Goal: Information Seeking & Learning: Learn about a topic

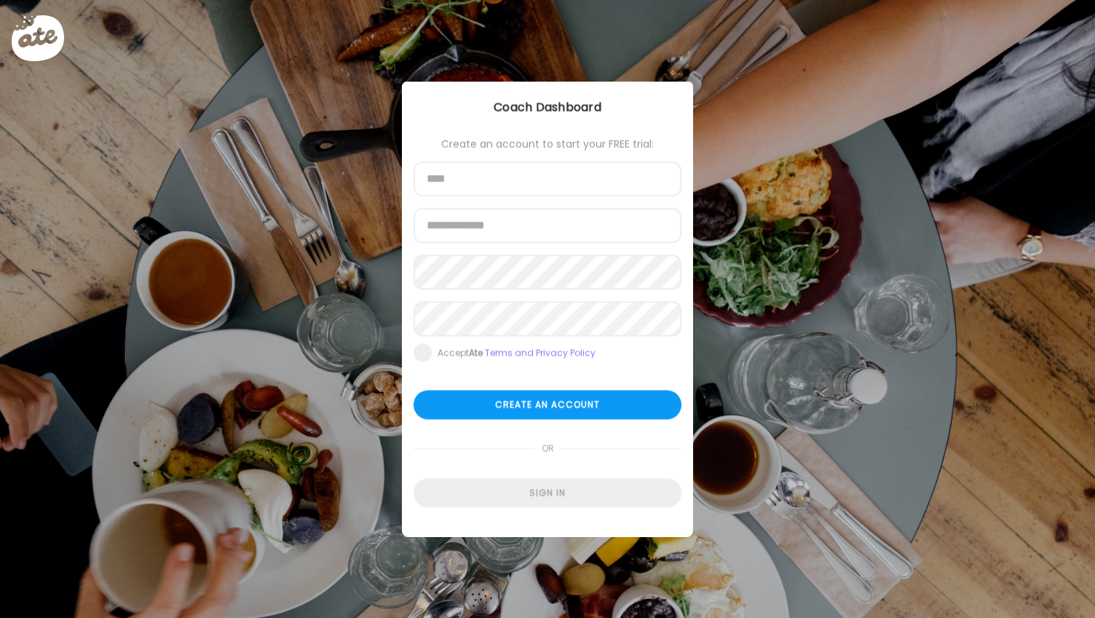
type input "**********"
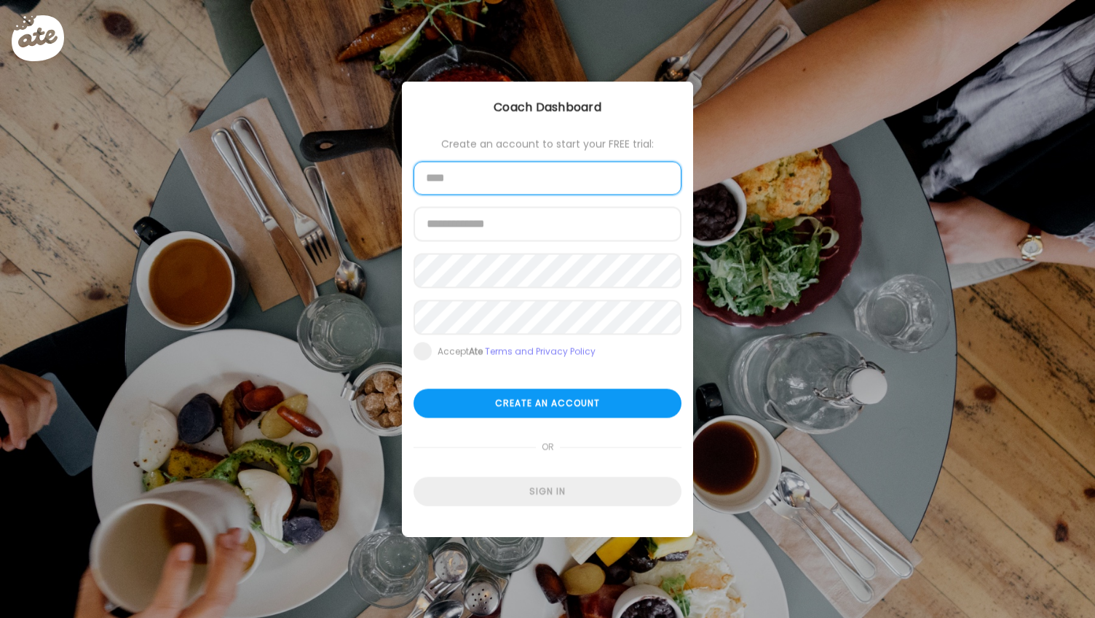
click at [491, 181] on input "text" at bounding box center [548, 179] width 268 height 34
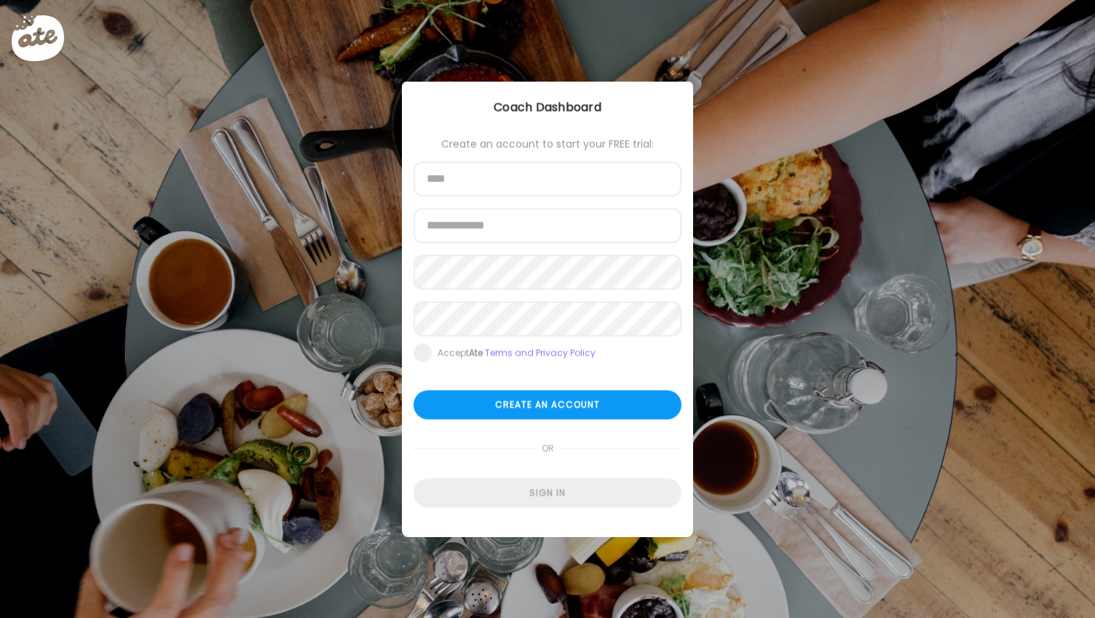
click at [676, 120] on div "Ate Coach Dashboard Coach Dashboard" at bounding box center [547, 108] width 291 height 52
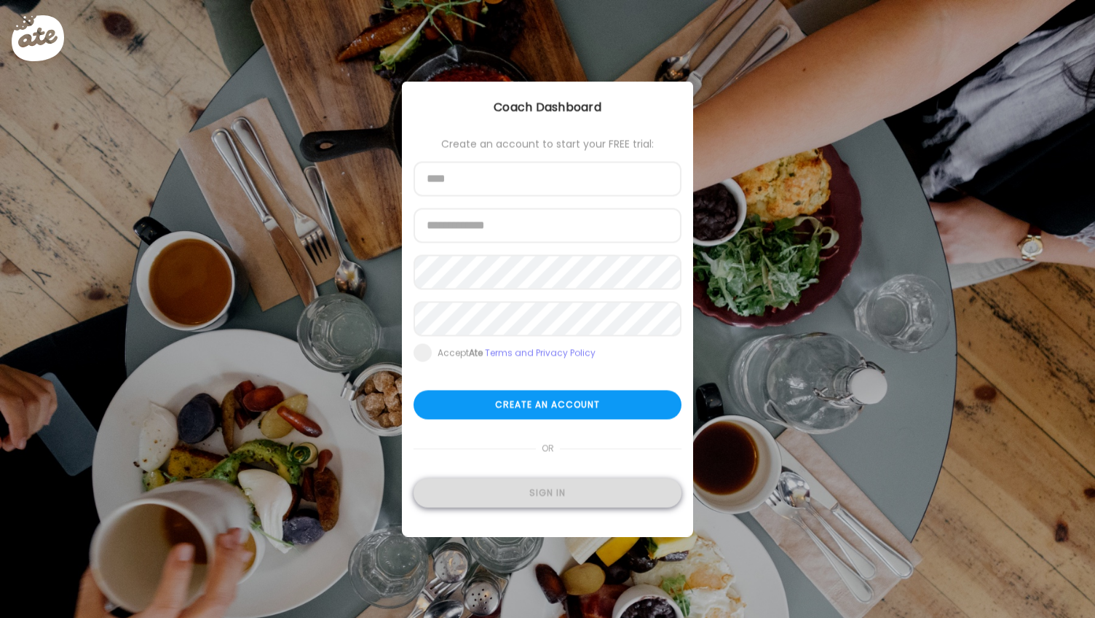
click at [538, 484] on div "Sign in" at bounding box center [548, 493] width 268 height 29
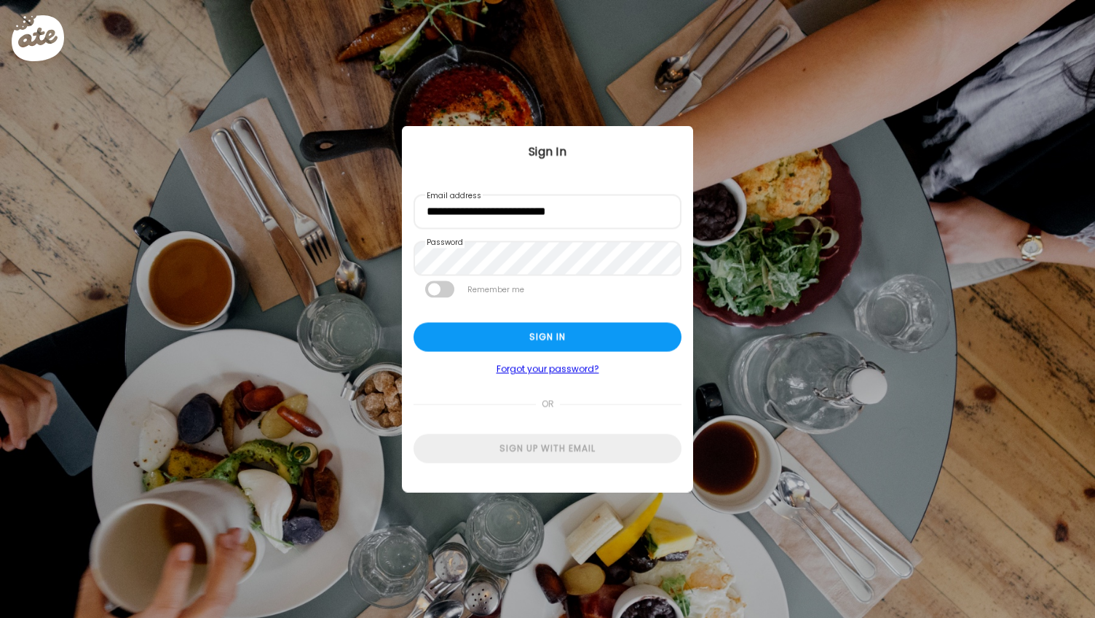
click at [452, 291] on span at bounding box center [439, 289] width 29 height 17
click at [466, 334] on div "Sign in" at bounding box center [548, 337] width 268 height 29
type input "**********"
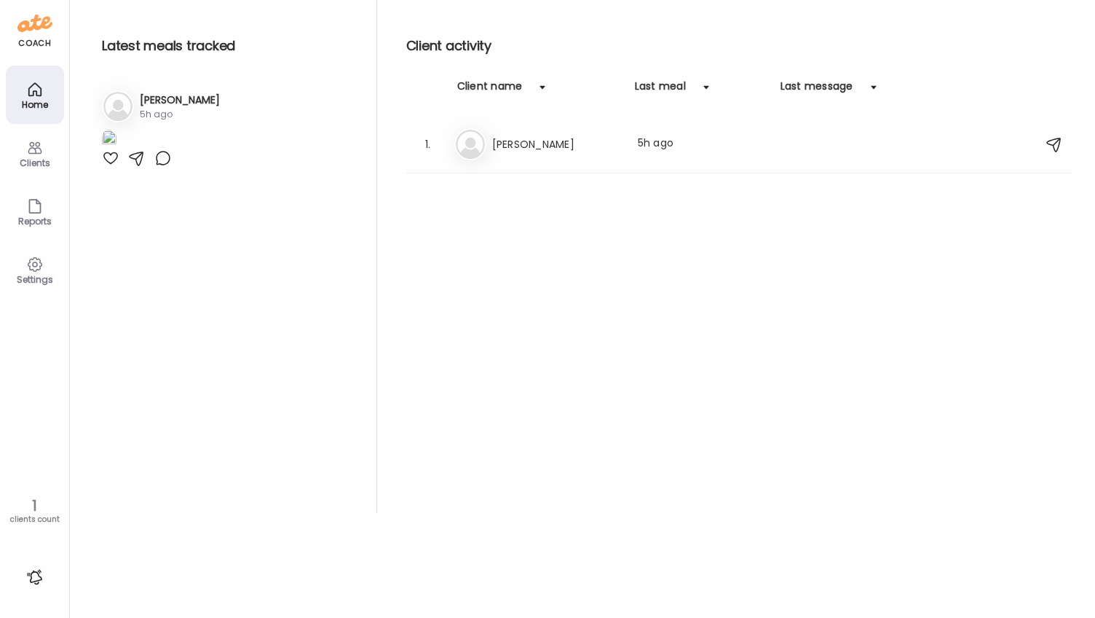
click at [206, 111] on div "5h ago" at bounding box center [180, 114] width 80 height 13
click at [553, 151] on h3 "[PERSON_NAME]" at bounding box center [556, 143] width 128 height 17
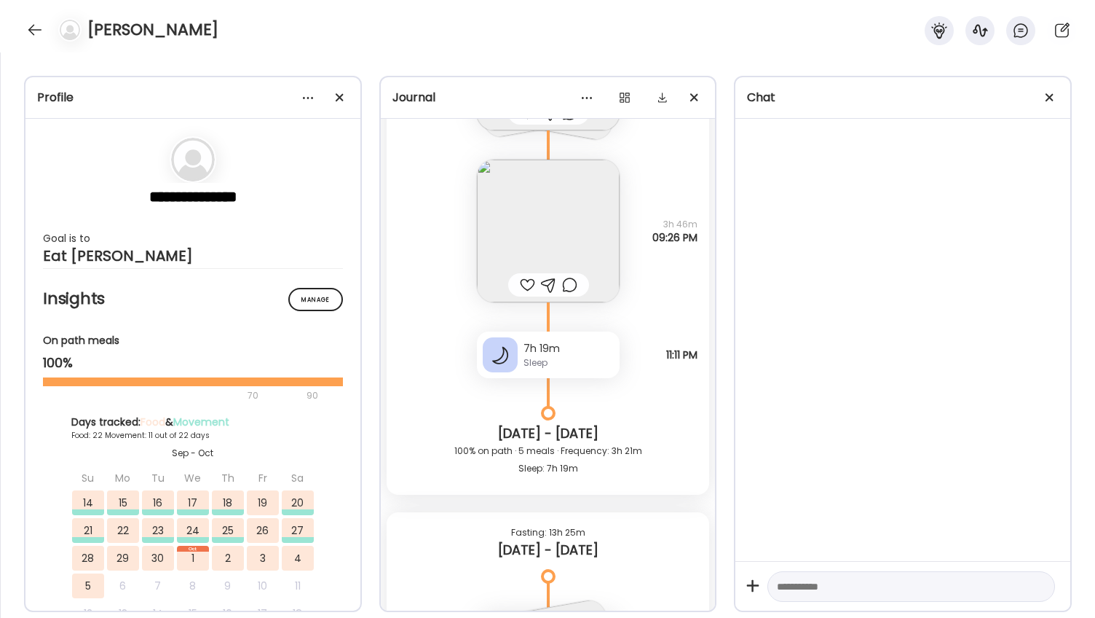
scroll to position [37615, 0]
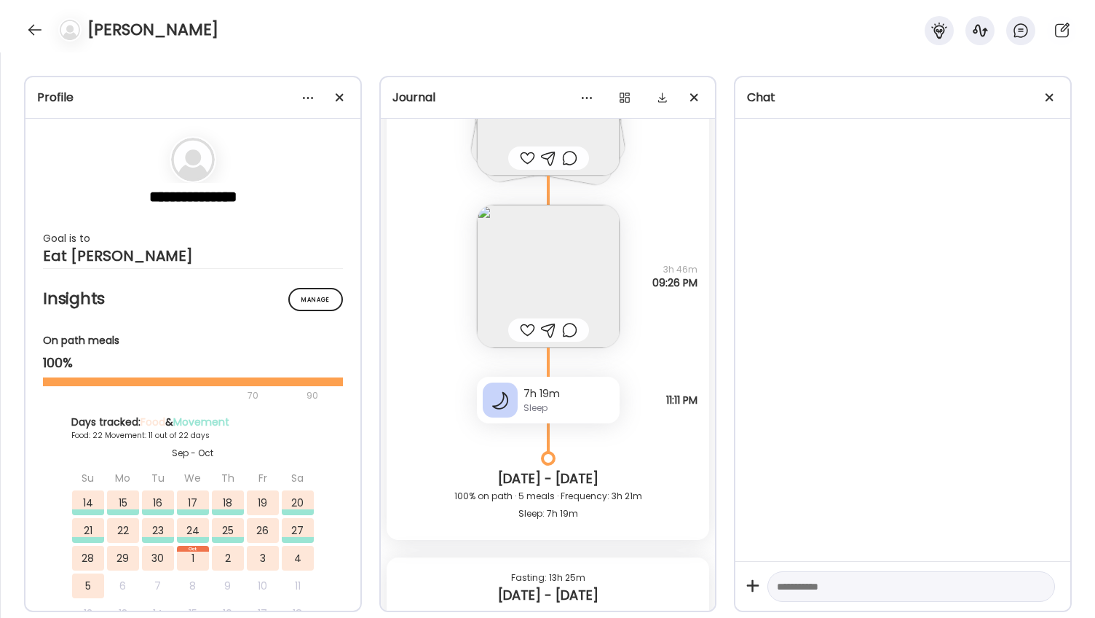
click at [535, 290] on img at bounding box center [548, 276] width 143 height 143
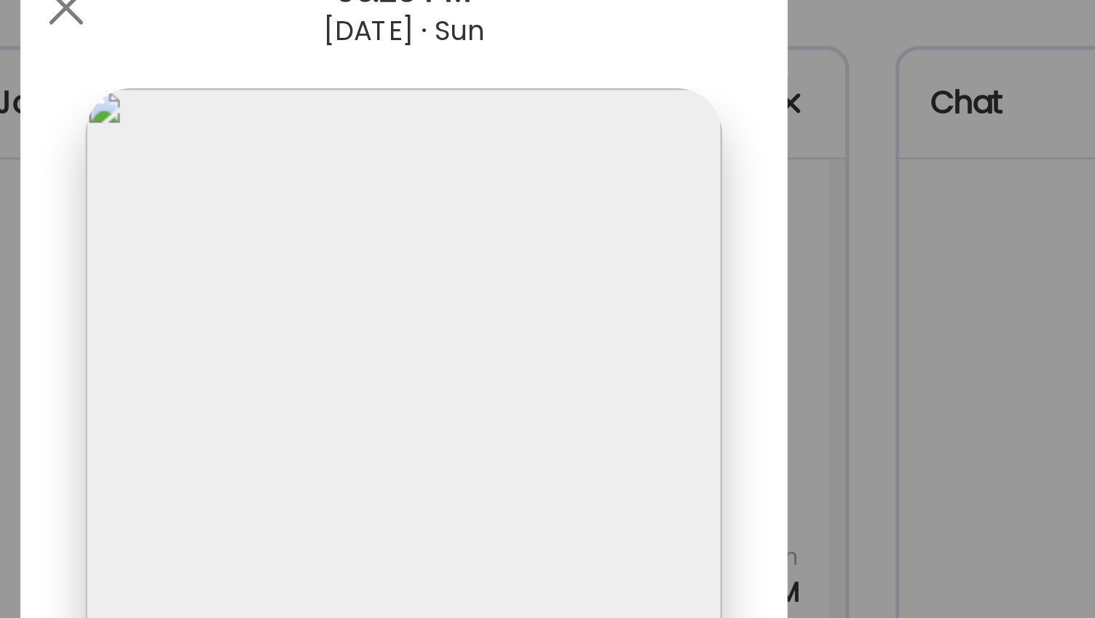
scroll to position [38081, 0]
click at [417, 68] on div at bounding box center [419, 61] width 29 height 29
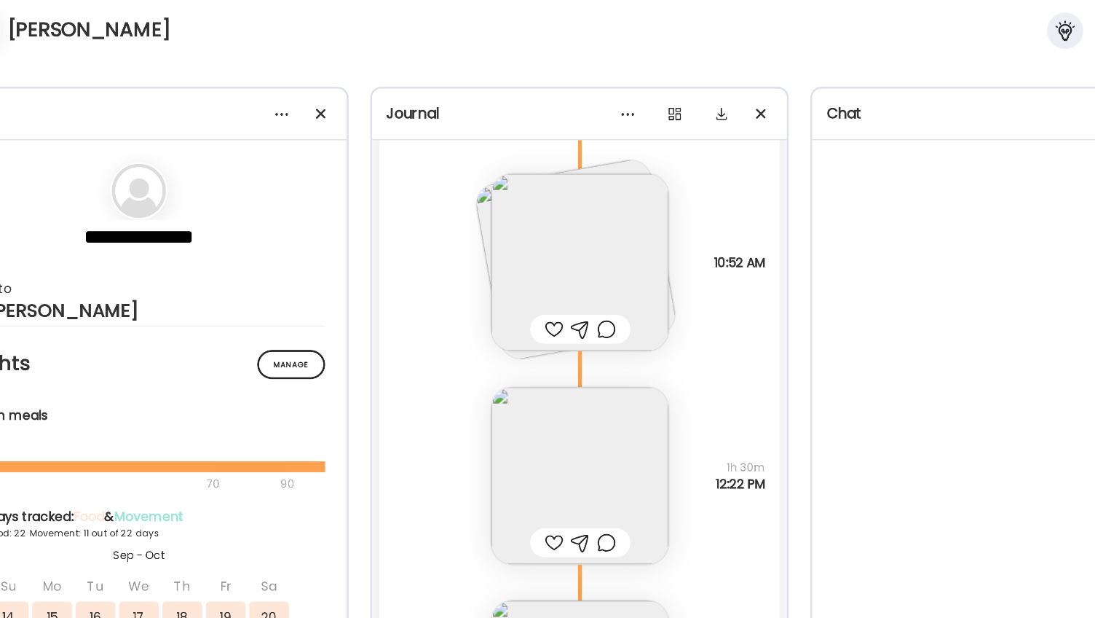
scroll to position [38127, 0]
click at [551, 200] on img at bounding box center [548, 215] width 143 height 143
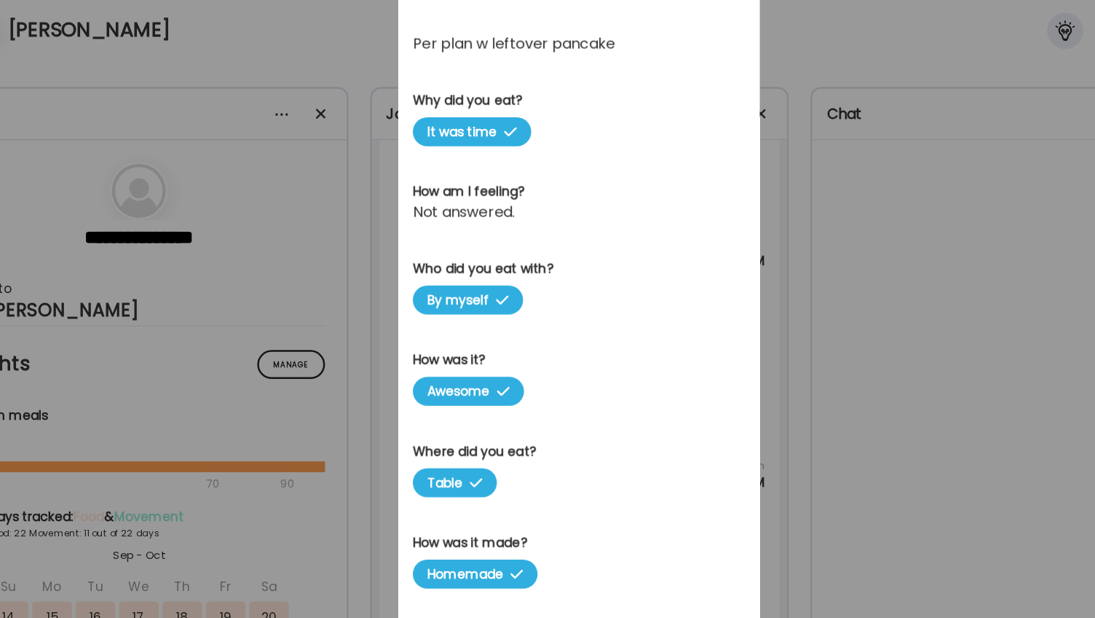
scroll to position [0, 0]
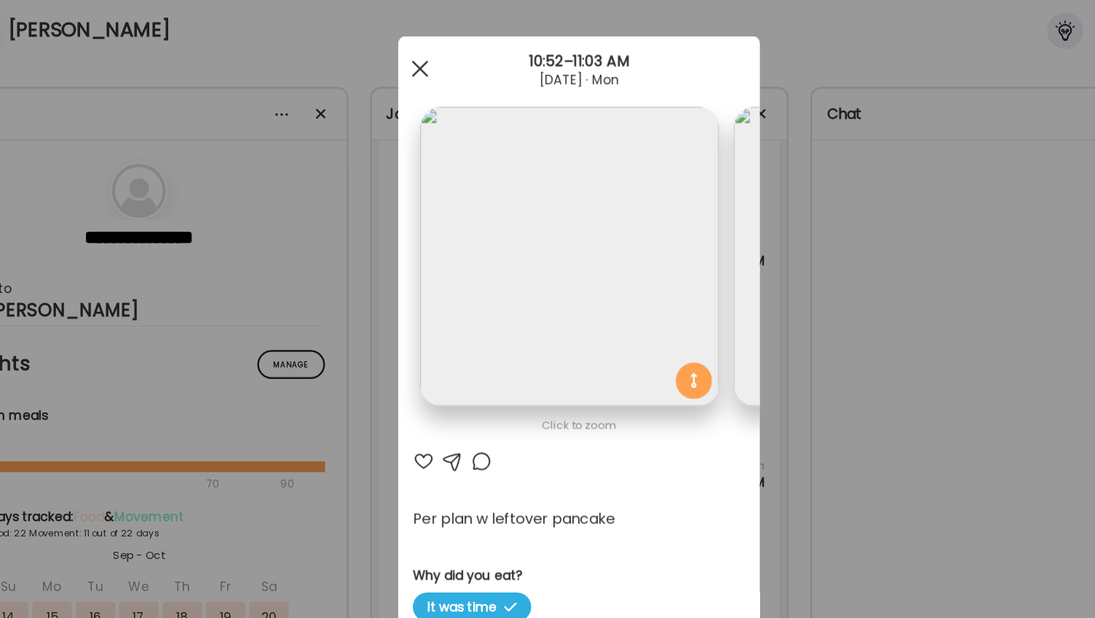
click at [414, 58] on div at bounding box center [419, 61] width 29 height 29
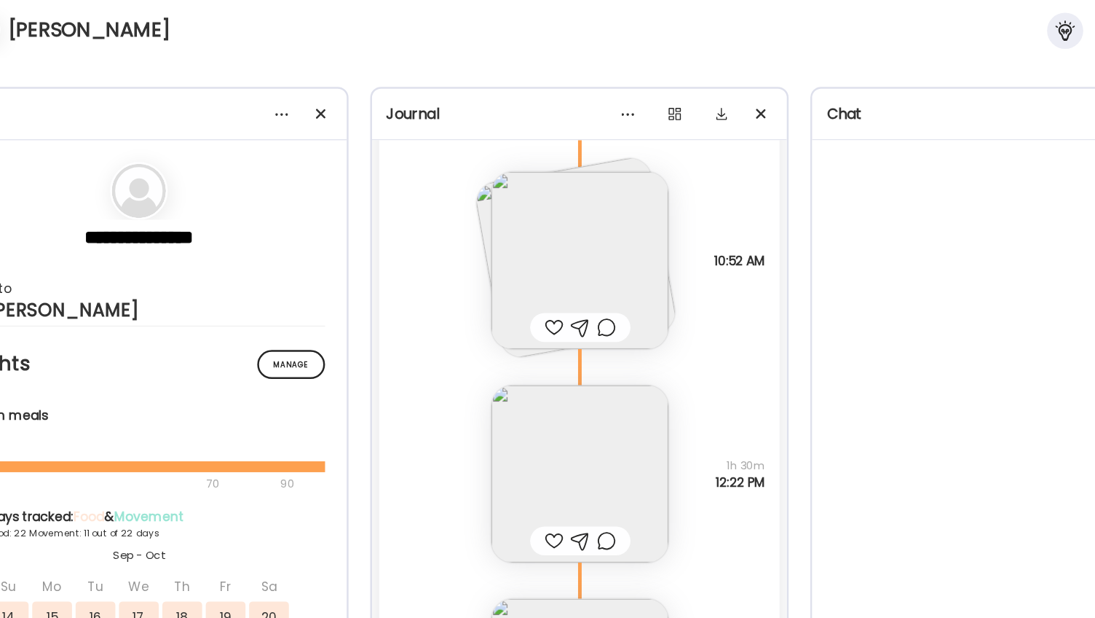
click at [538, 218] on img at bounding box center [548, 215] width 143 height 143
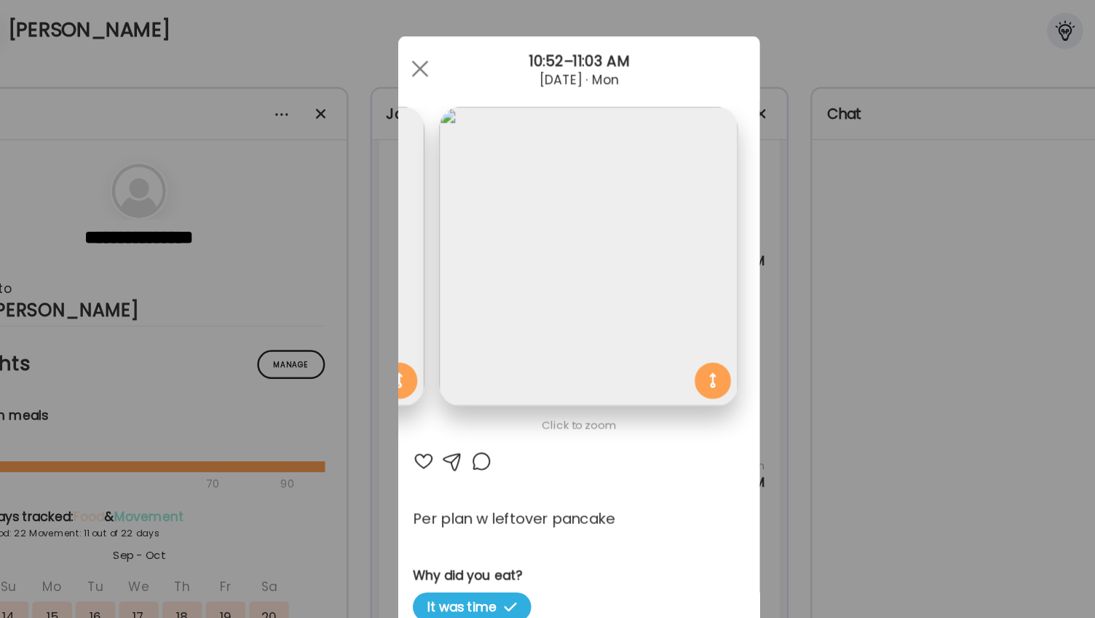
click at [556, 190] on img at bounding box center [555, 212] width 241 height 241
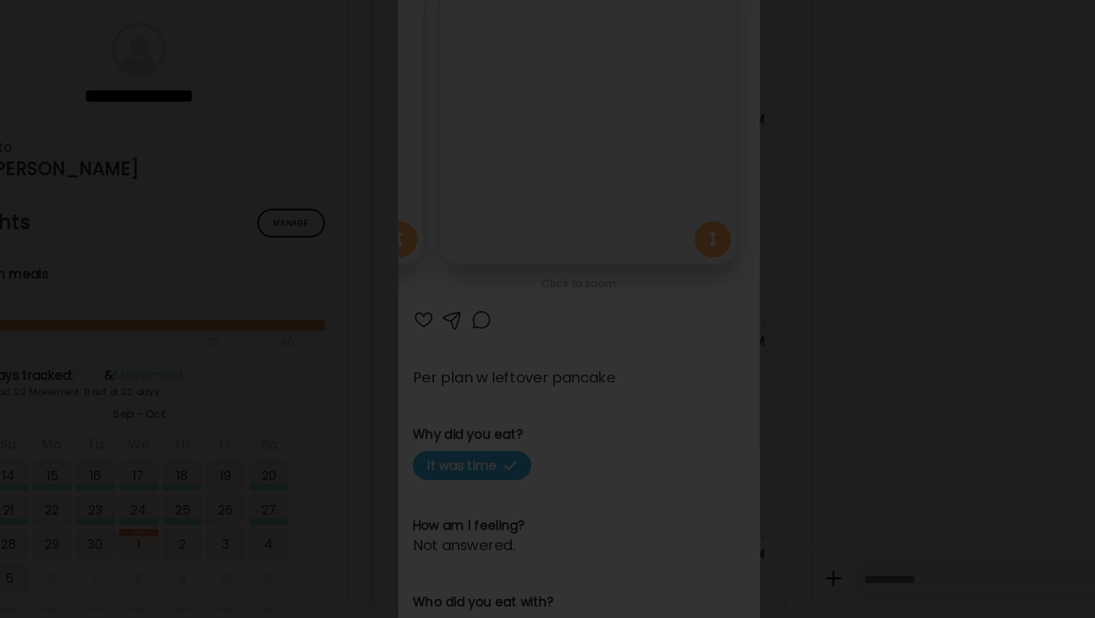
scroll to position [0, 0]
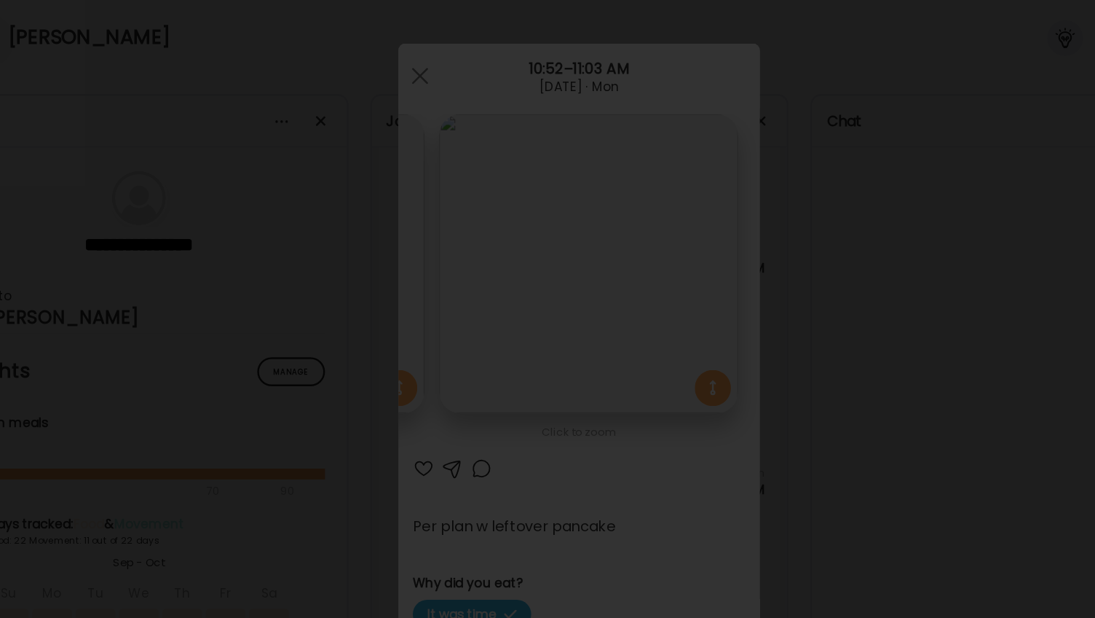
click at [948, 228] on div at bounding box center [548, 309] width 1072 height 594
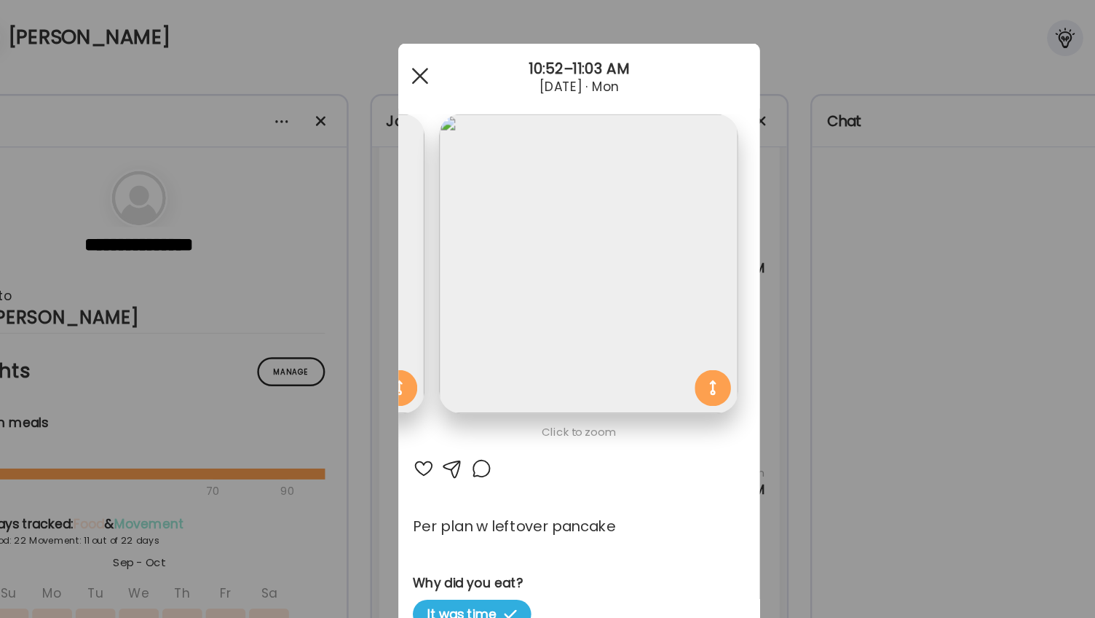
click at [413, 62] on span at bounding box center [419, 61] width 13 height 13
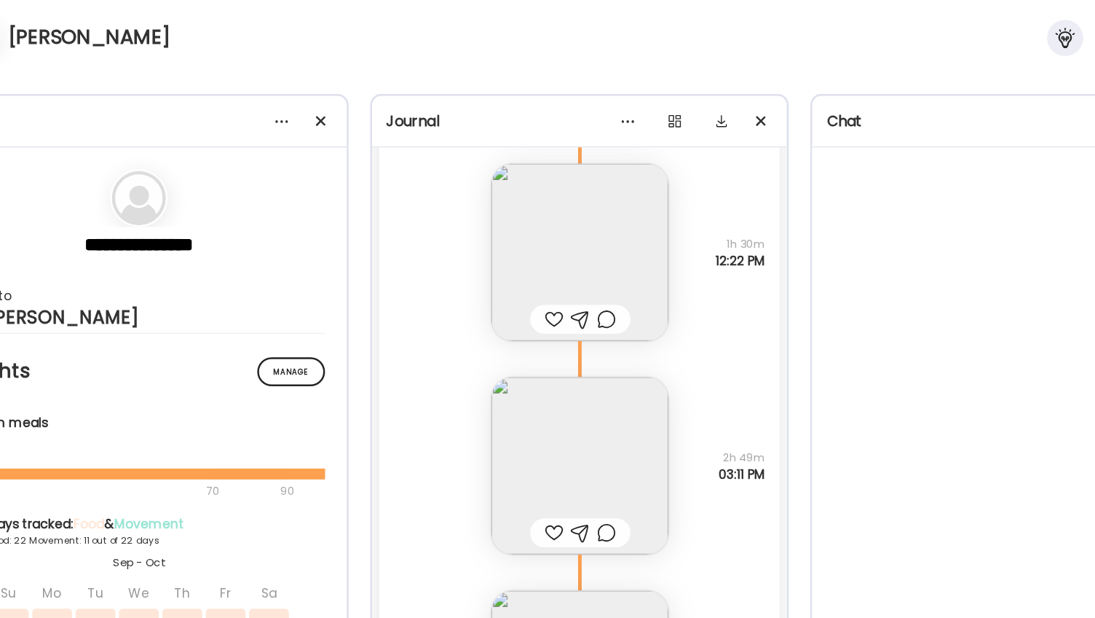
scroll to position [38311, 0]
click at [540, 342] on img at bounding box center [548, 375] width 143 height 143
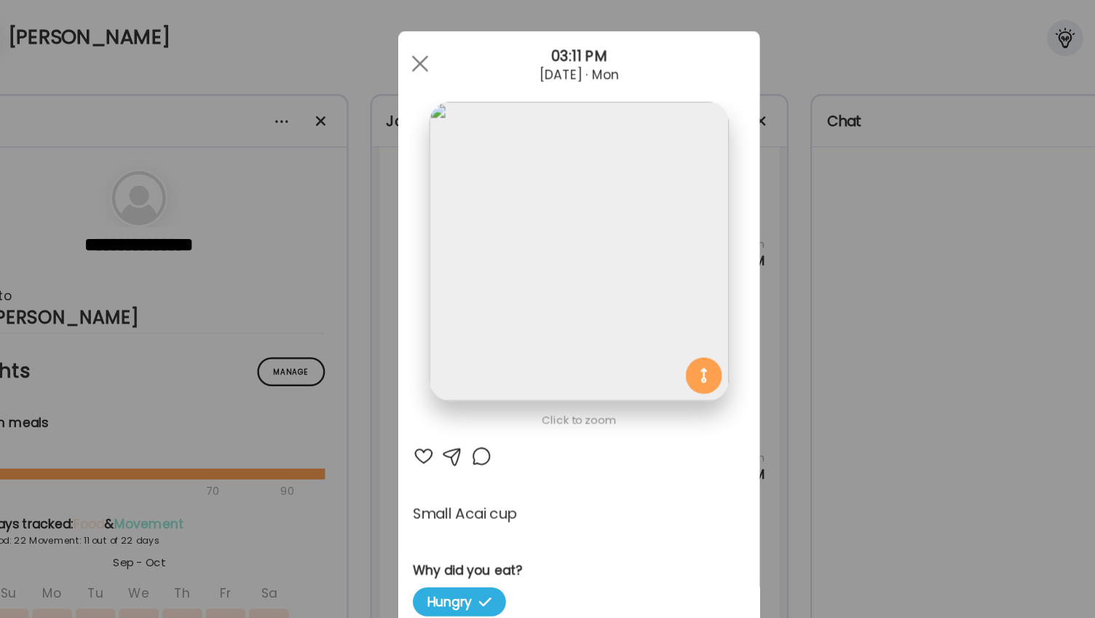
scroll to position [0, 0]
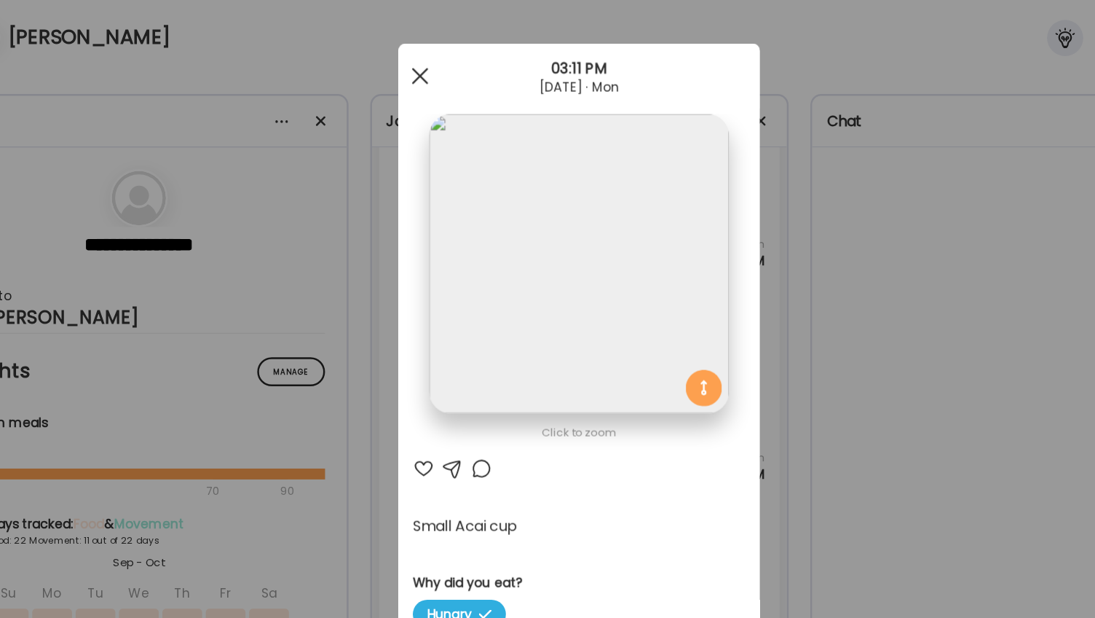
click at [413, 63] on span at bounding box center [419, 61] width 13 height 13
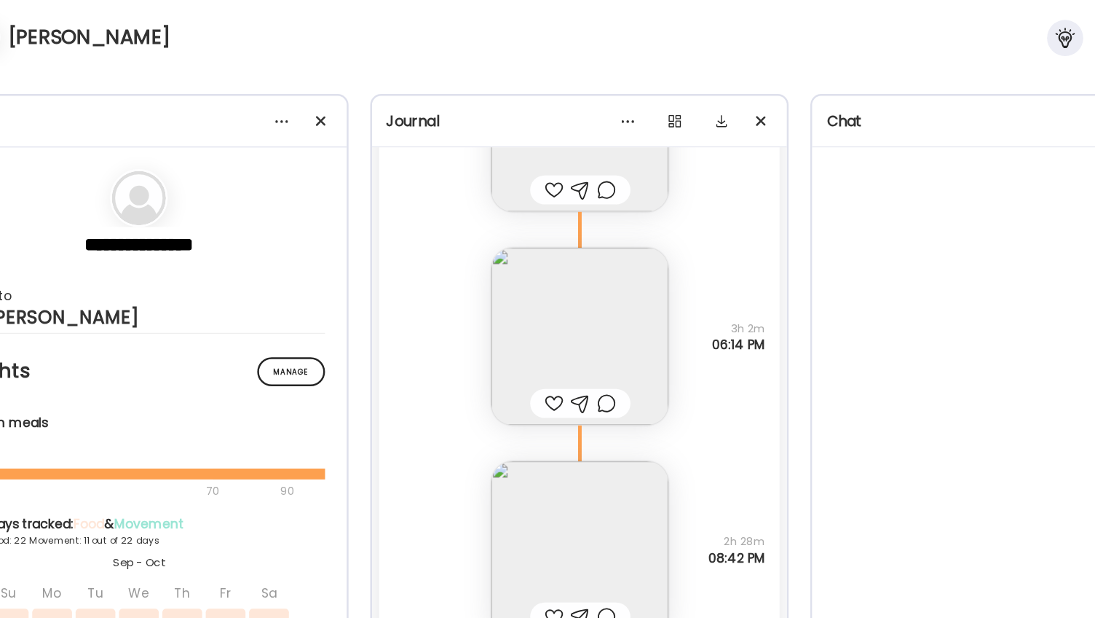
scroll to position [38593, 0]
click at [550, 260] on img at bounding box center [548, 265] width 143 height 143
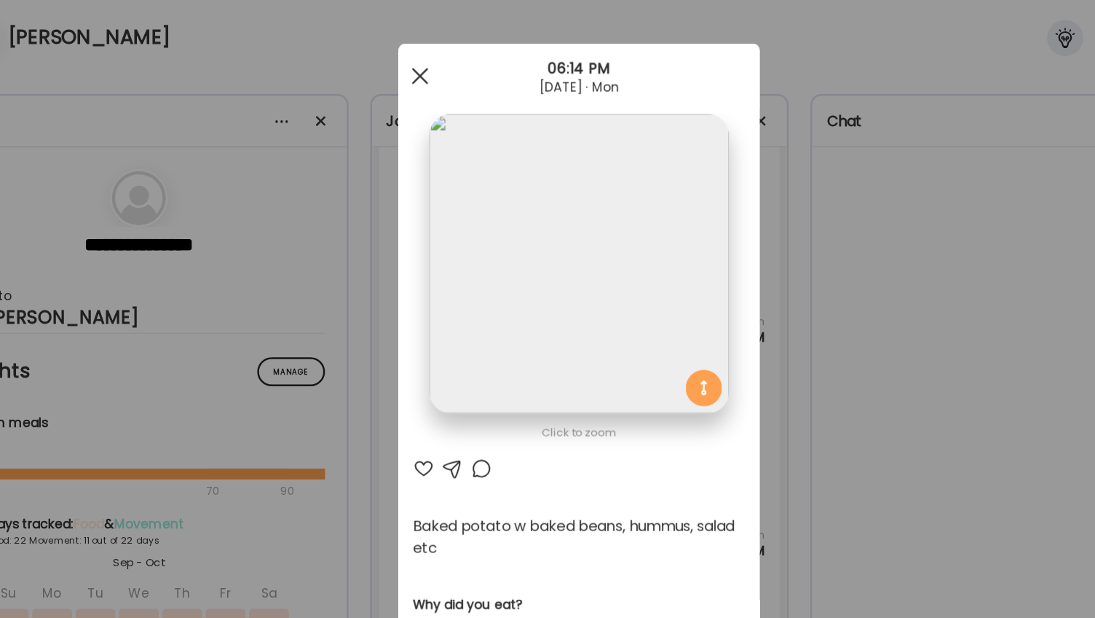
click at [411, 56] on div at bounding box center [419, 61] width 29 height 29
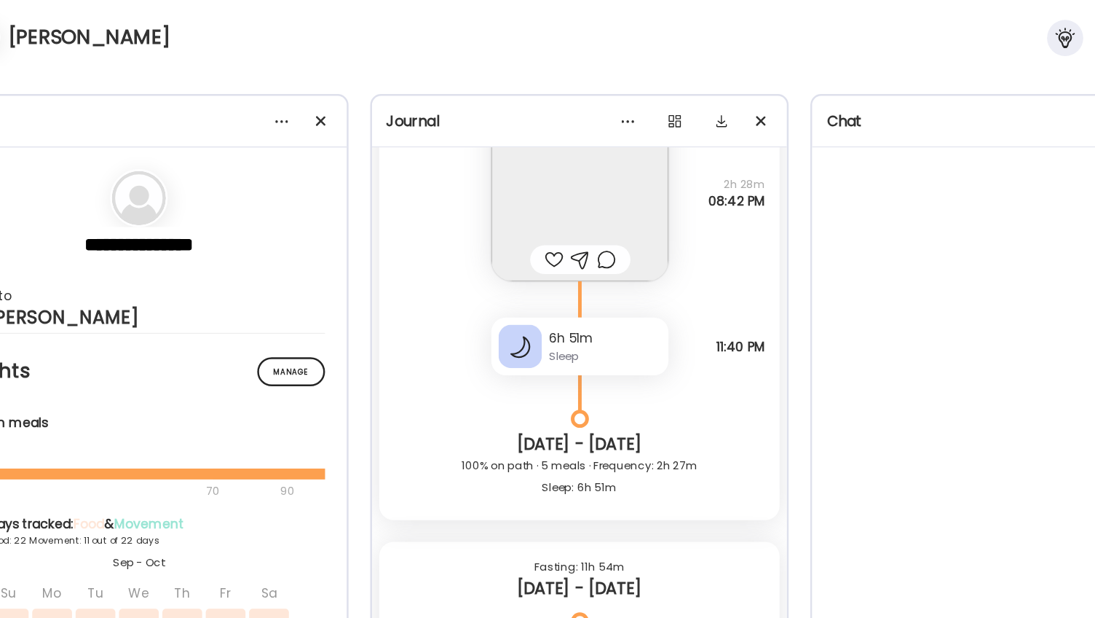
scroll to position [38856, 0]
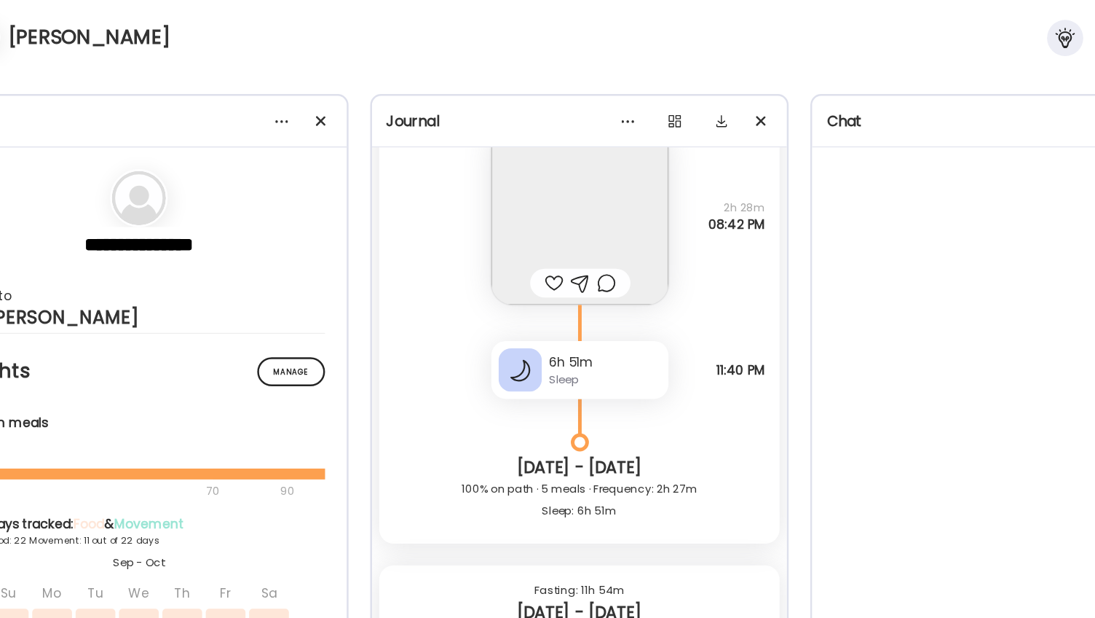
click at [813, 199] on div at bounding box center [903, 340] width 335 height 442
click at [784, 98] on div "Chat" at bounding box center [903, 97] width 312 height 17
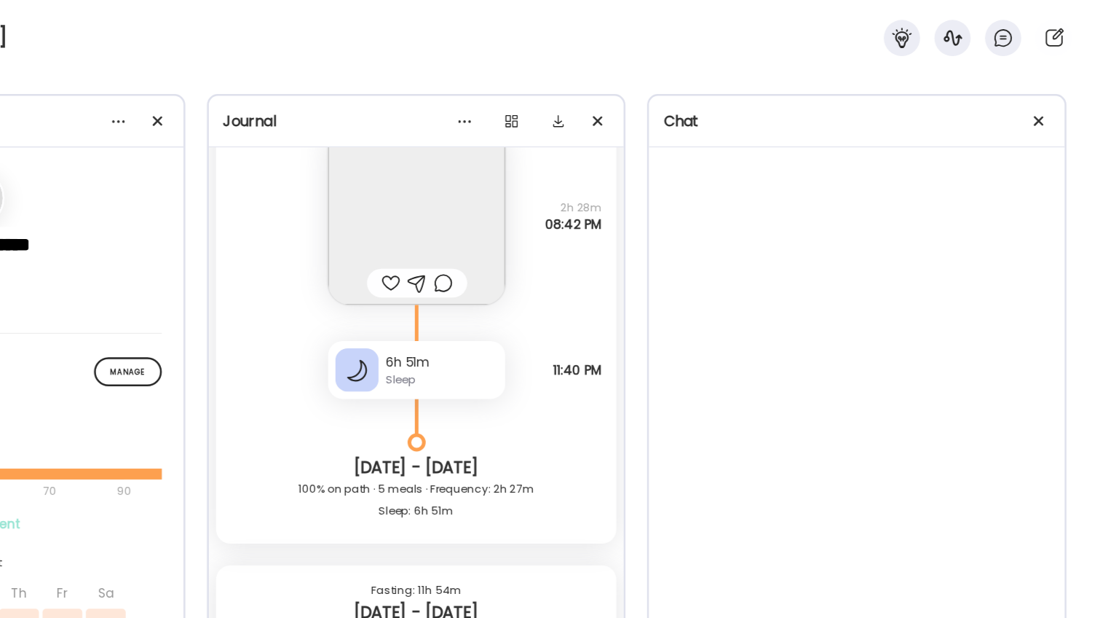
click at [930, 185] on div at bounding box center [903, 340] width 335 height 442
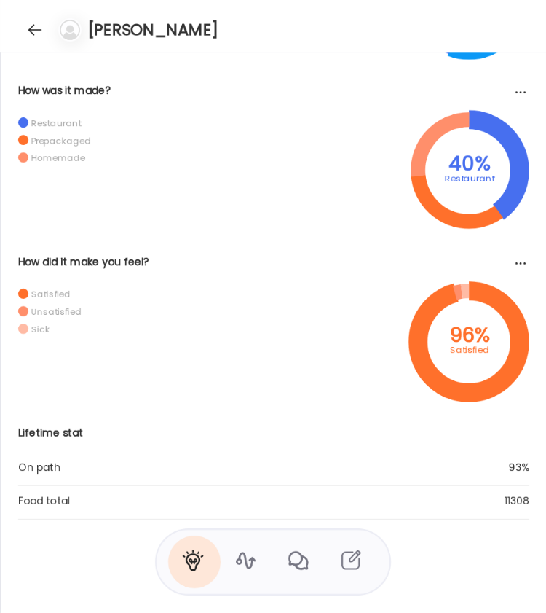
scroll to position [1359, 0]
click at [34, 23] on div at bounding box center [34, 29] width 23 height 23
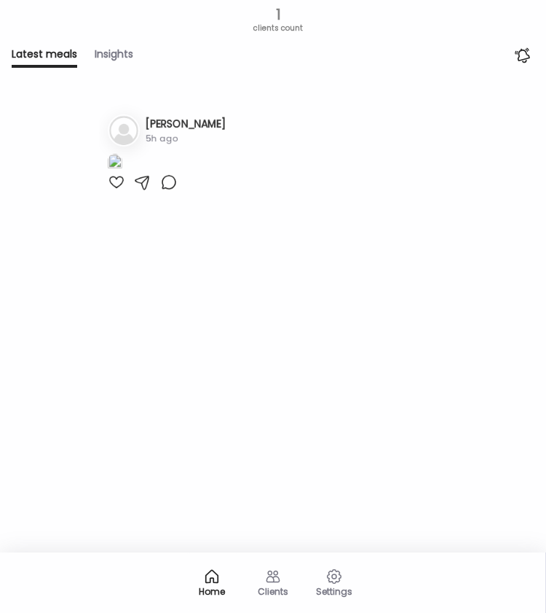
scroll to position [0, 0]
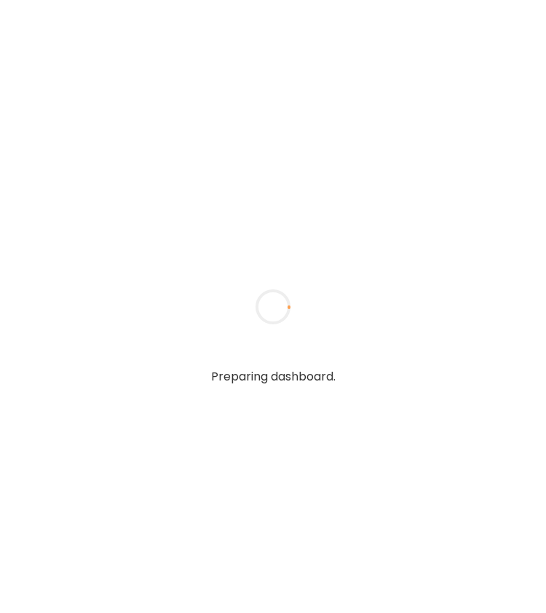
type input "**********"
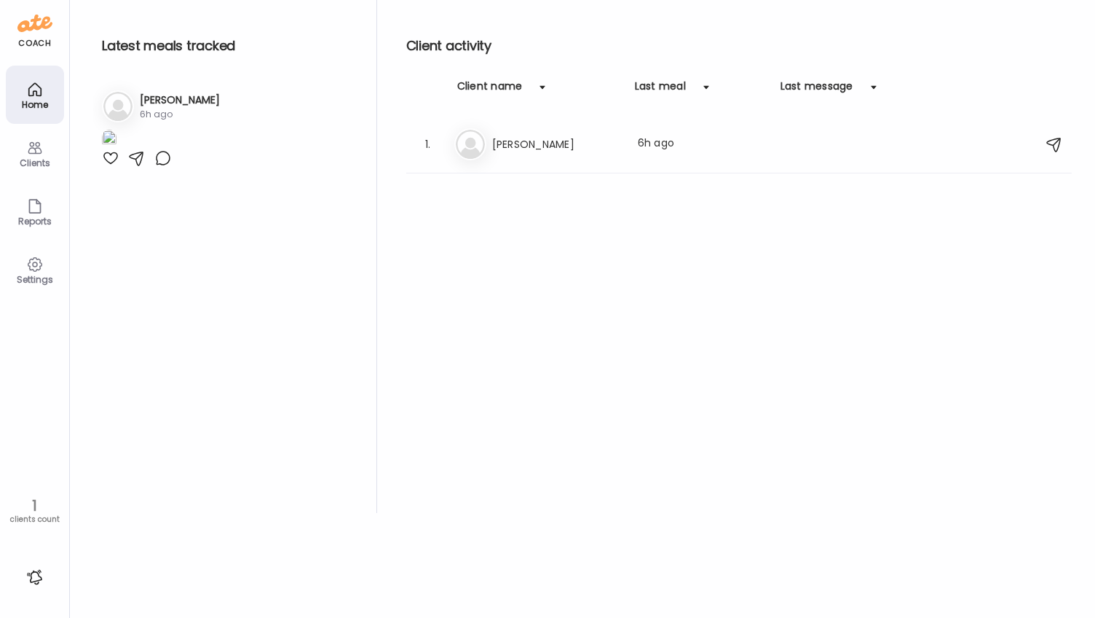
type input "**********"
click at [176, 101] on h3 "[PERSON_NAME]" at bounding box center [180, 99] width 80 height 15
click at [520, 155] on div "Ju [PERSON_NAME] Last meal: 6h ago" at bounding box center [741, 144] width 574 height 32
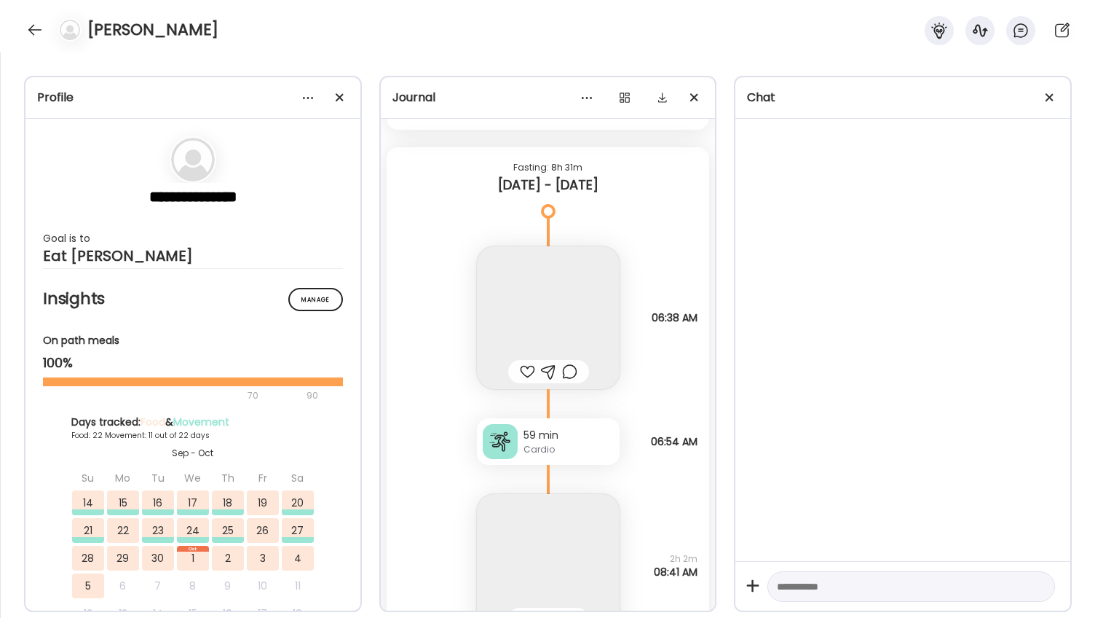
scroll to position [44679, 0]
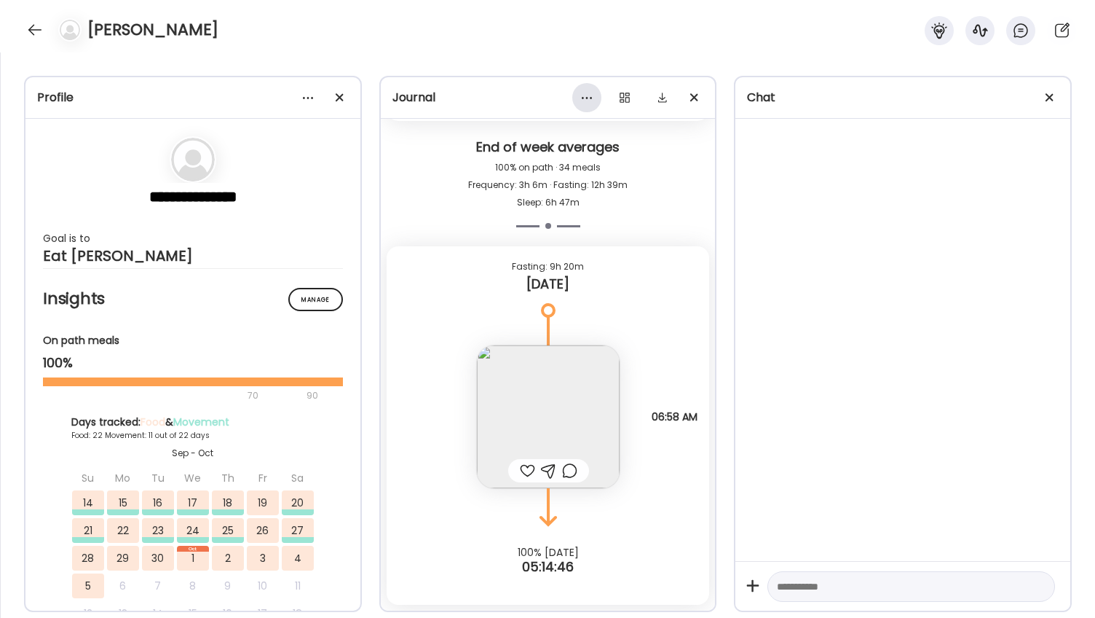
click at [546, 100] on div at bounding box center [586, 97] width 29 height 29
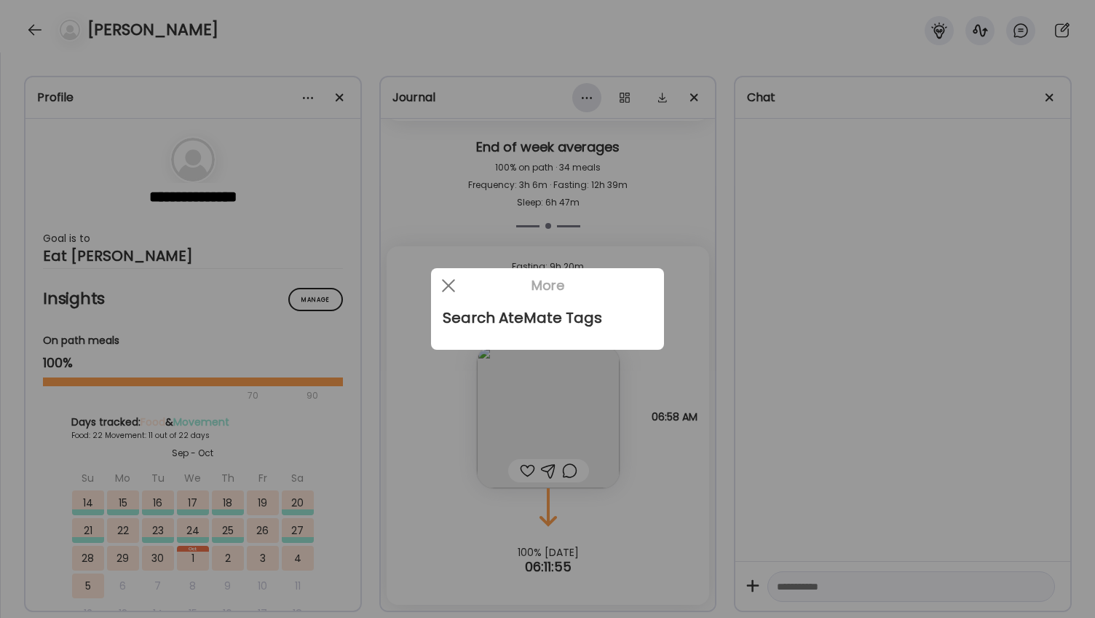
click at [546, 100] on div at bounding box center [547, 309] width 1095 height 618
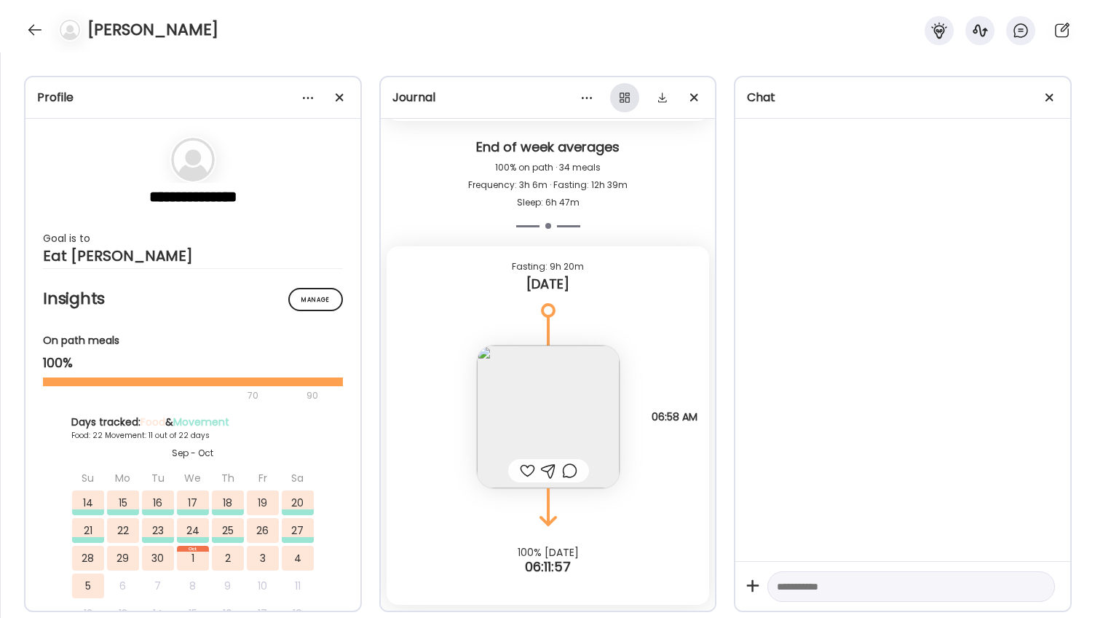
click at [546, 101] on div at bounding box center [624, 97] width 29 height 29
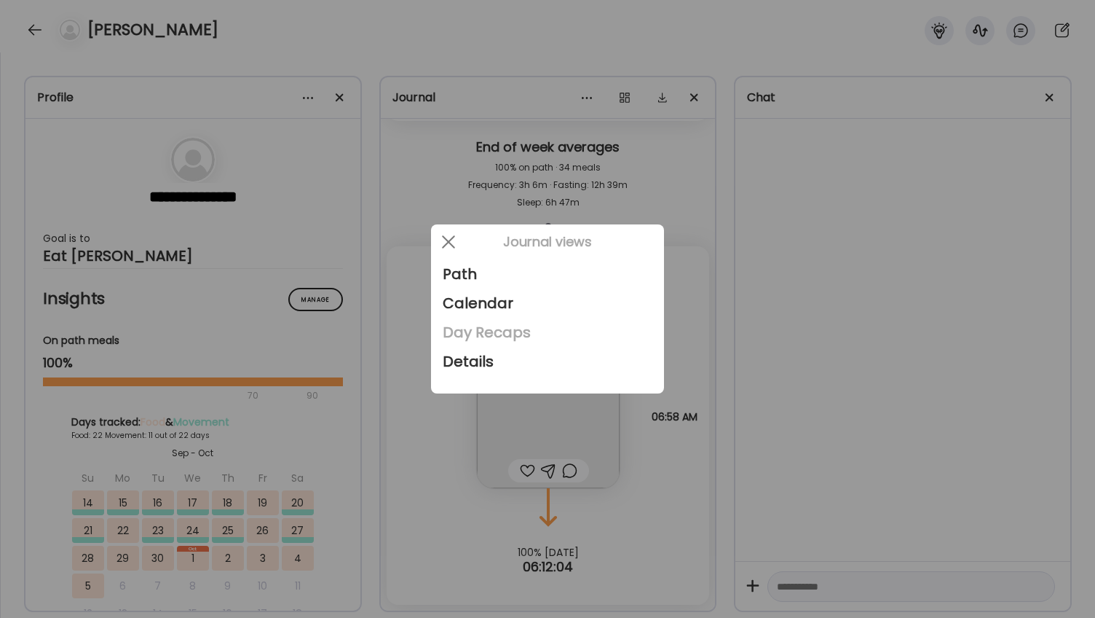
click at [503, 328] on div "Day Recaps" at bounding box center [548, 332] width 210 height 29
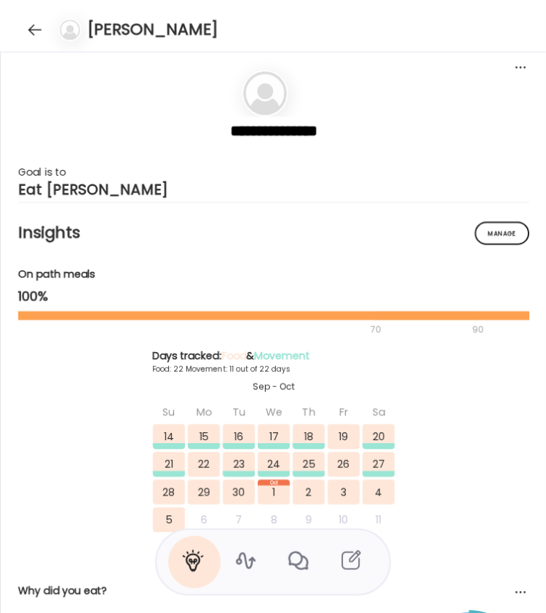
scroll to position [21401, 0]
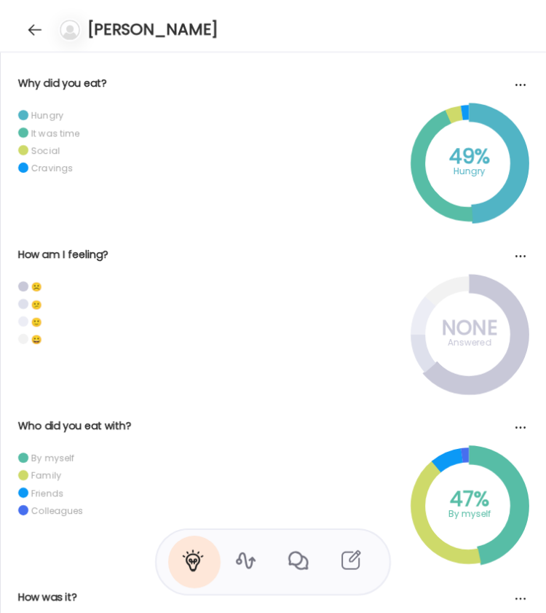
click at [291, 287] on div "☹️" at bounding box center [210, 288] width 385 height 17
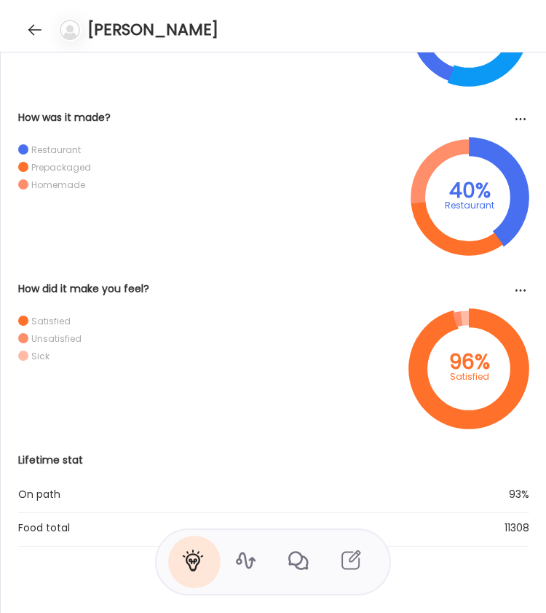
scroll to position [1360, 0]
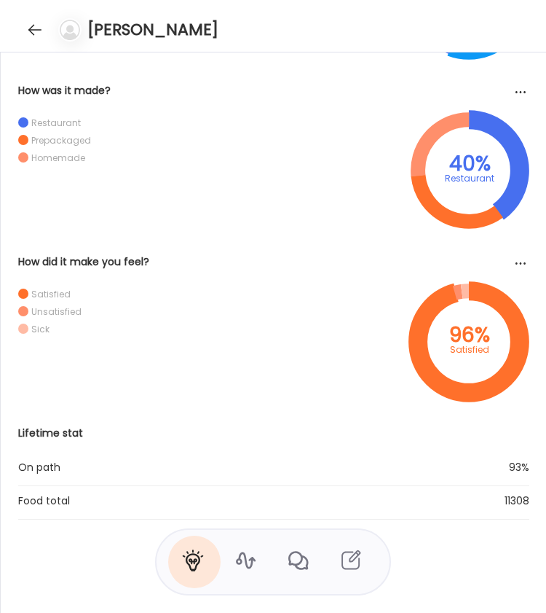
click at [248, 545] on div at bounding box center [247, 561] width 52 height 52
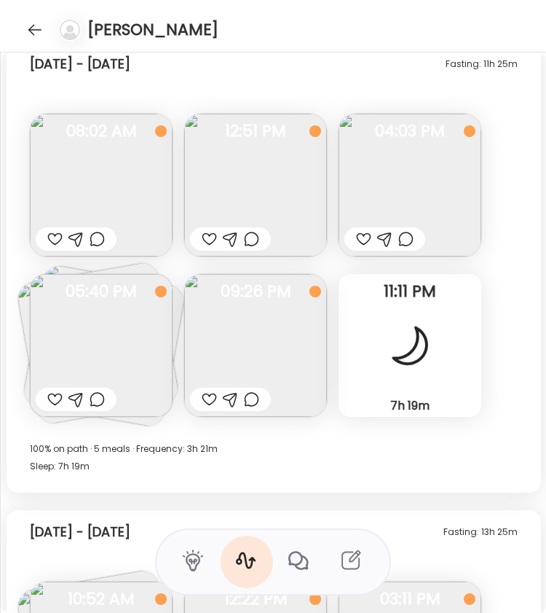
scroll to position [17909, 0]
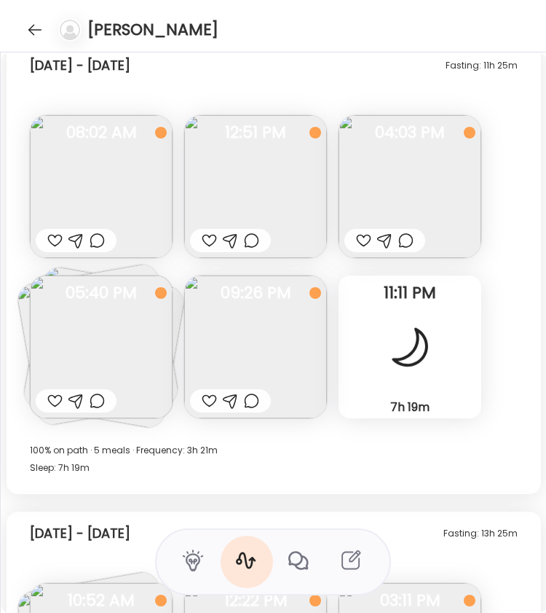
click at [101, 337] on img at bounding box center [101, 346] width 143 height 143
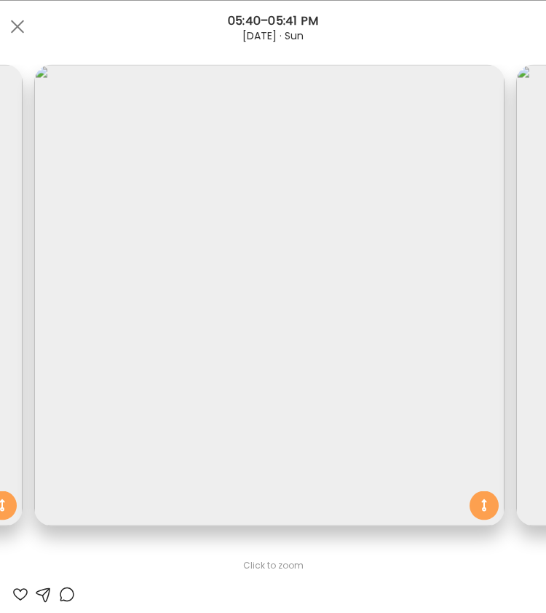
scroll to position [0, 466]
click at [24, 32] on div at bounding box center [17, 26] width 29 height 29
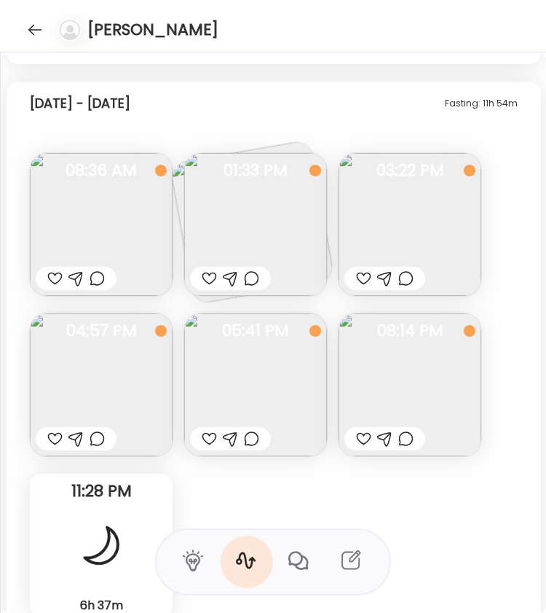
scroll to position [18807, 0]
click at [261, 223] on img at bounding box center [255, 224] width 143 height 143
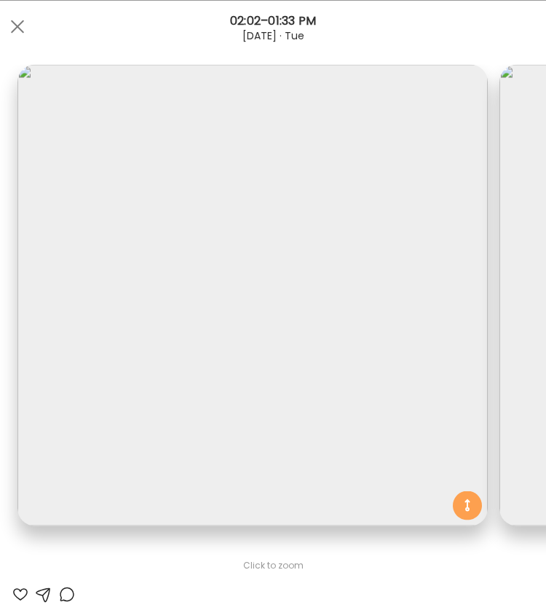
scroll to position [0, 433]
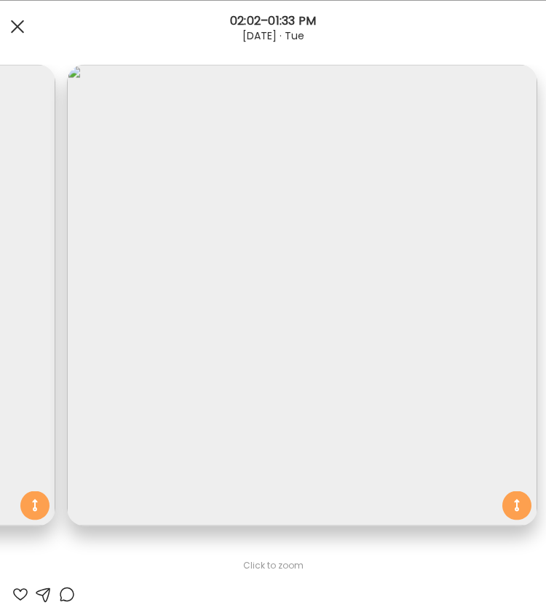
click at [20, 27] on div at bounding box center [17, 26] width 29 height 29
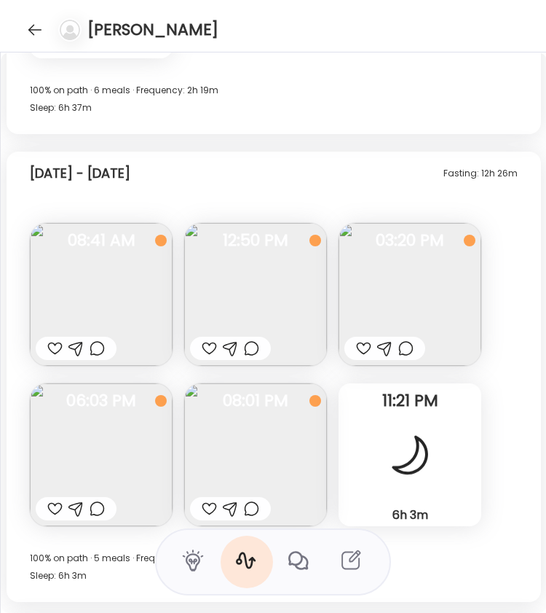
scroll to position [19367, 0]
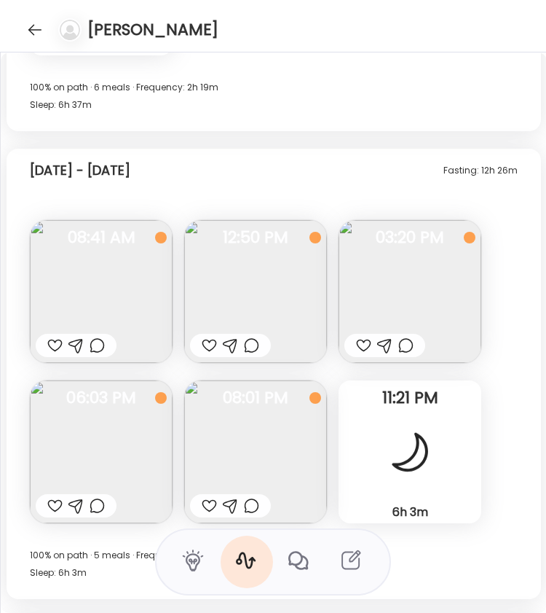
click at [253, 404] on span "08:01 PM" at bounding box center [255, 397] width 143 height 13
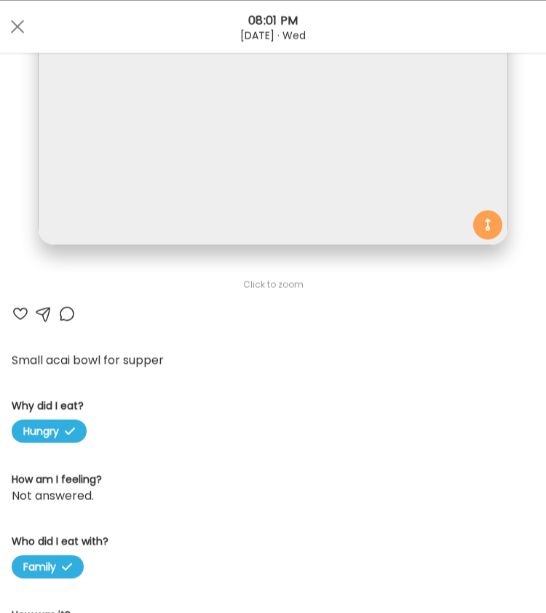
scroll to position [0, 0]
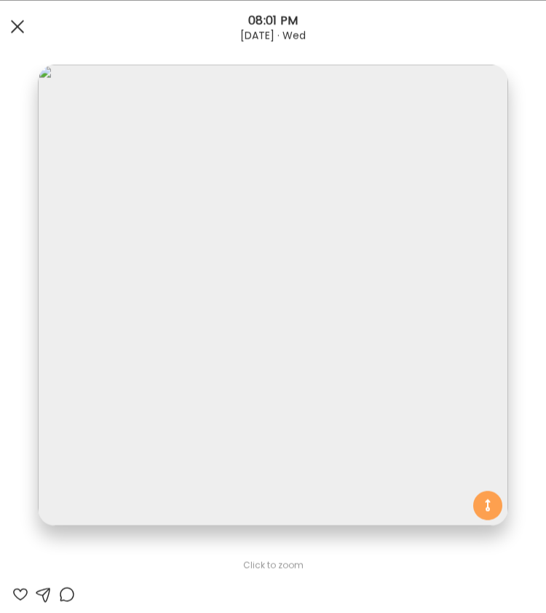
click at [20, 28] on span at bounding box center [17, 26] width 13 height 13
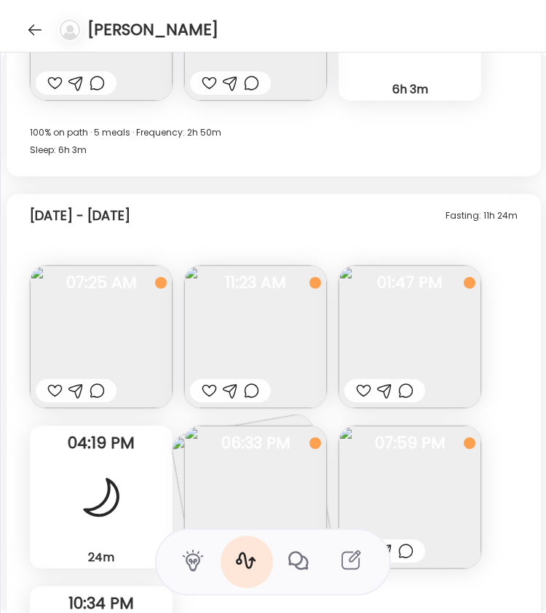
scroll to position [19413, 0]
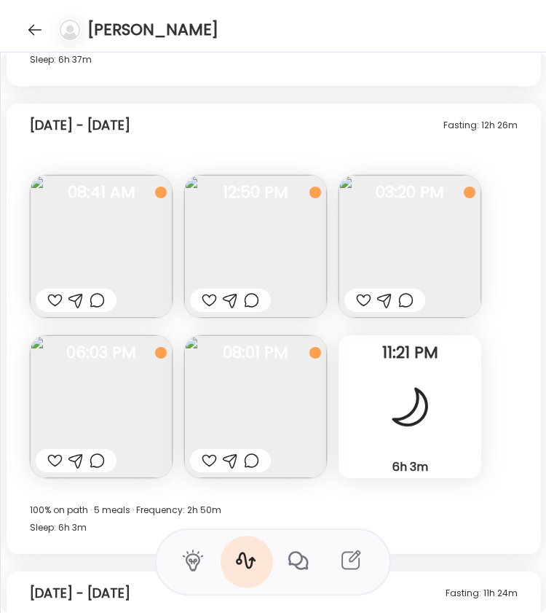
click at [499, 150] on div "Fasting: 12h 26m [DATE] - [DATE]" at bounding box center [274, 128] width 488 height 47
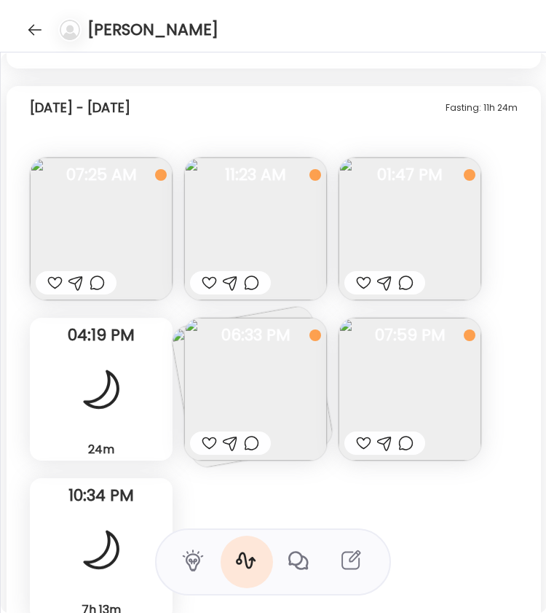
scroll to position [19934, 0]
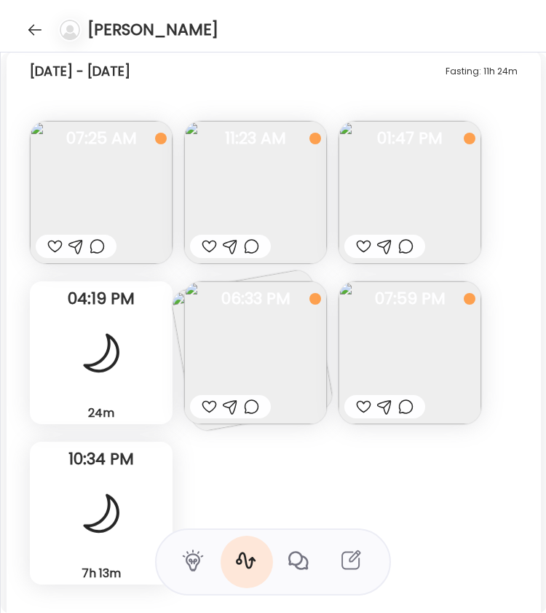
click at [122, 184] on img at bounding box center [101, 192] width 143 height 143
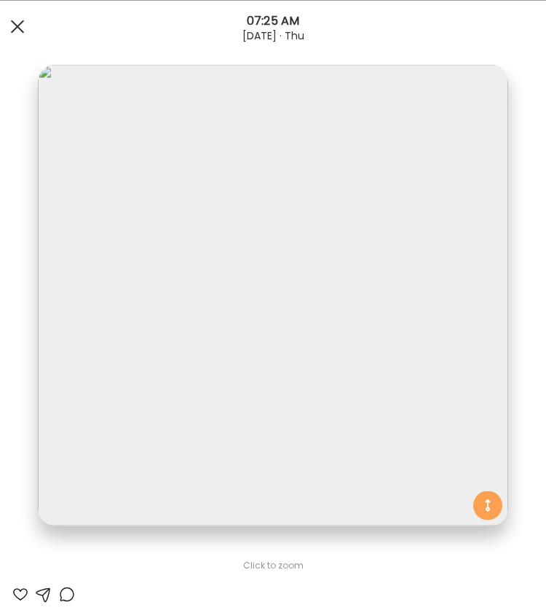
click at [15, 28] on span at bounding box center [17, 26] width 13 height 13
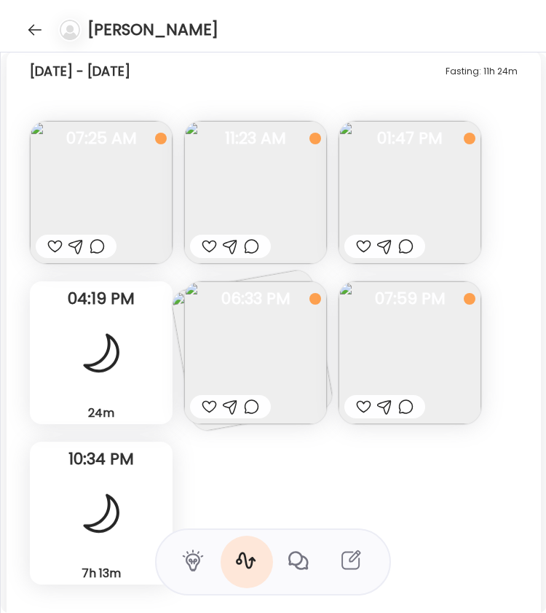
click at [249, 358] on img at bounding box center [255, 352] width 143 height 143
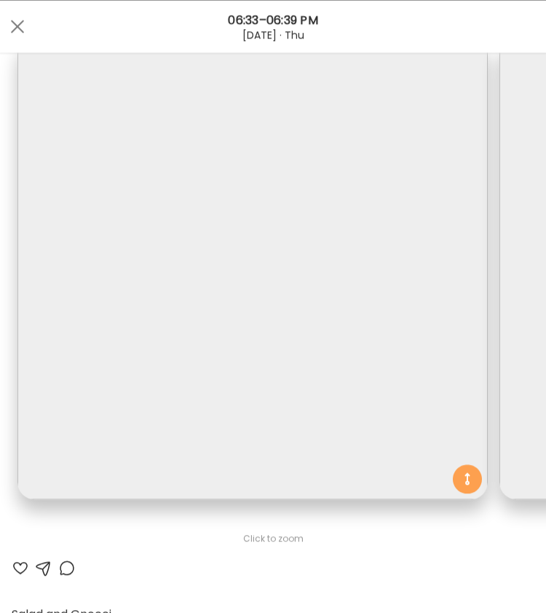
scroll to position [0, 433]
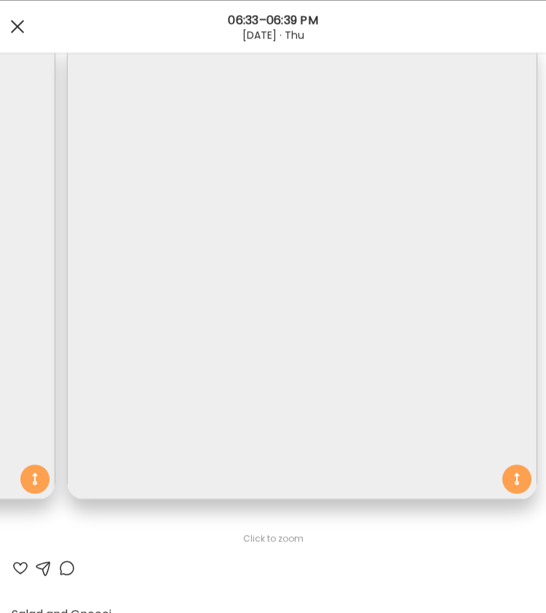
click at [22, 31] on span at bounding box center [17, 26] width 13 height 13
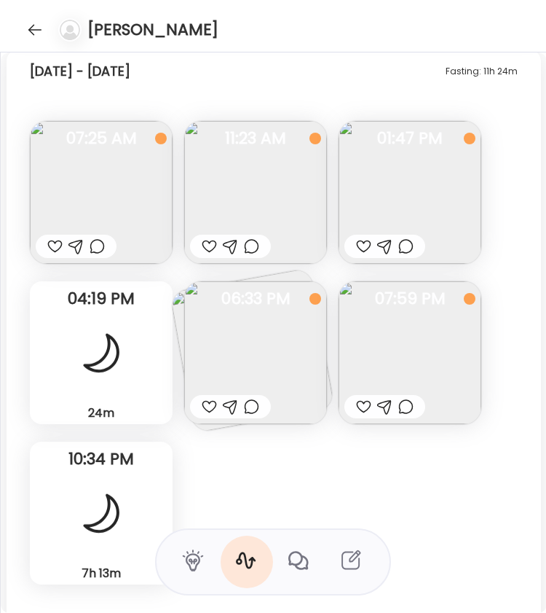
click at [412, 356] on img at bounding box center [410, 352] width 143 height 143
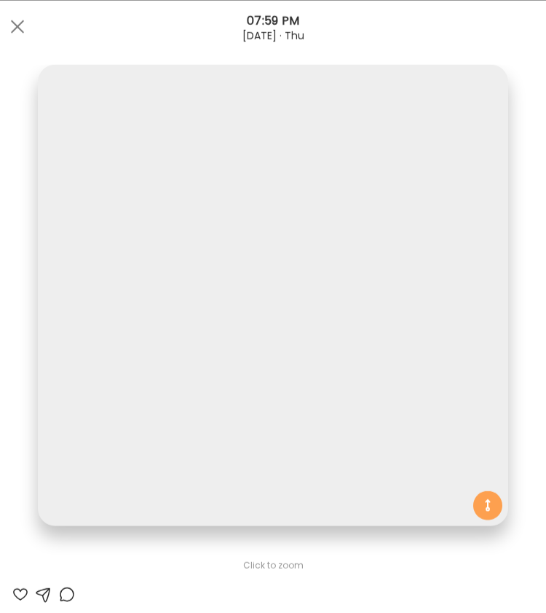
scroll to position [0, 0]
click at [17, 25] on span at bounding box center [17, 26] width 13 height 13
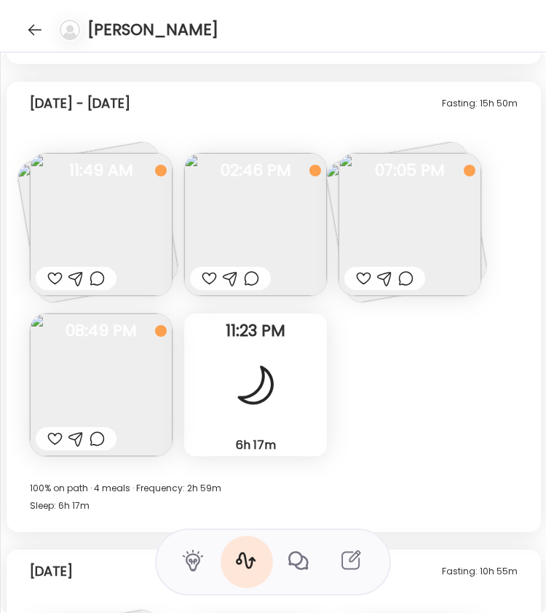
scroll to position [20530, 0]
click at [122, 215] on img at bounding box center [101, 224] width 143 height 143
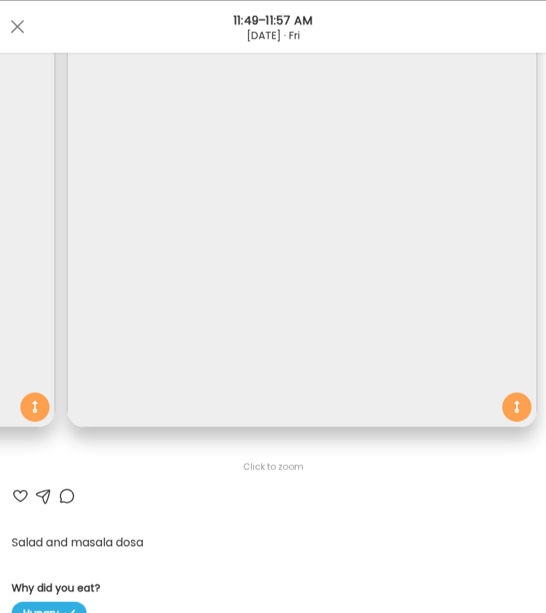
scroll to position [0, 0]
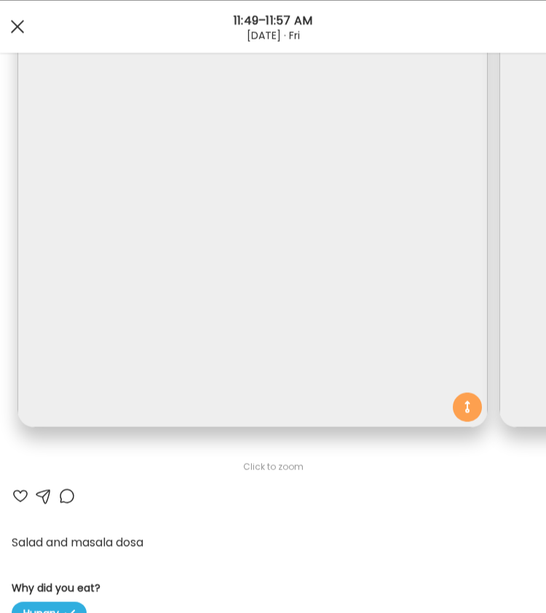
click at [20, 25] on span at bounding box center [17, 26] width 13 height 13
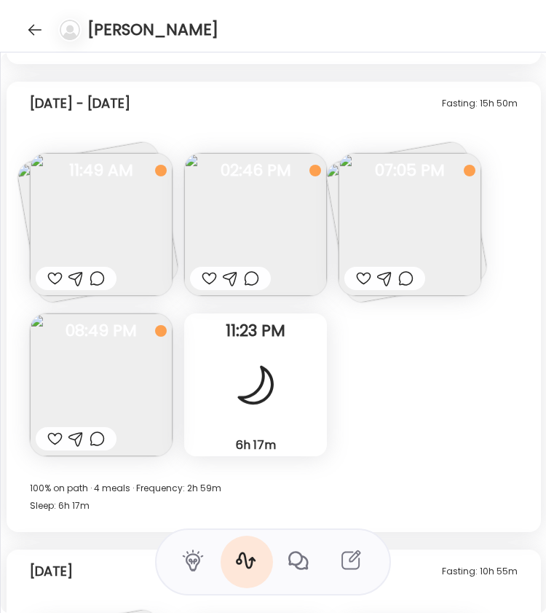
click at [268, 230] on img at bounding box center [255, 224] width 143 height 143
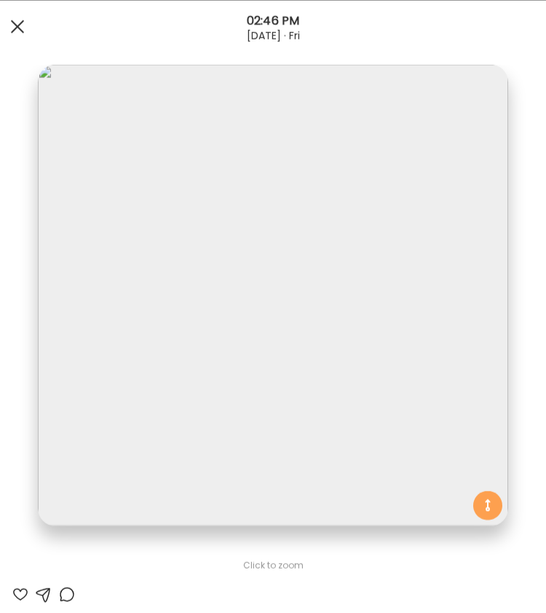
click at [19, 25] on span at bounding box center [17, 26] width 13 height 13
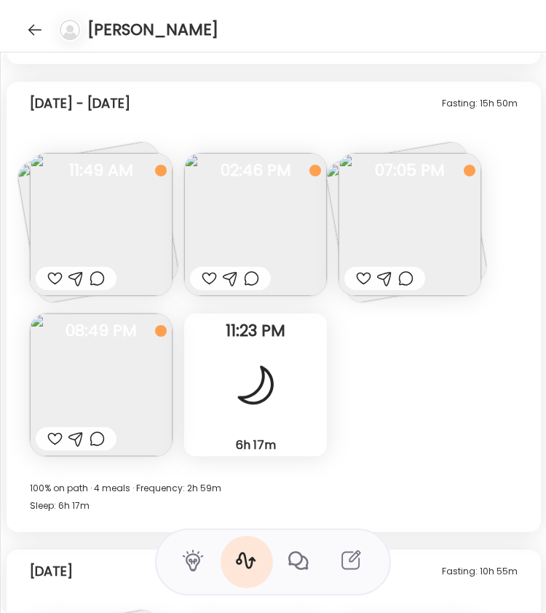
click at [405, 202] on img at bounding box center [410, 224] width 143 height 143
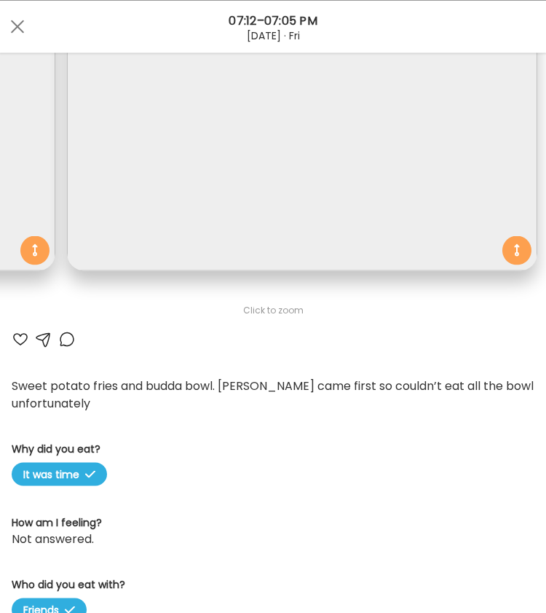
scroll to position [249, 0]
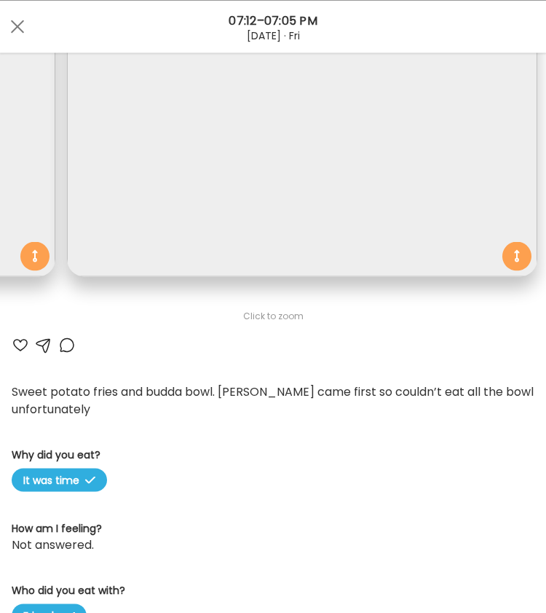
click at [66, 347] on div at bounding box center [66, 344] width 17 height 17
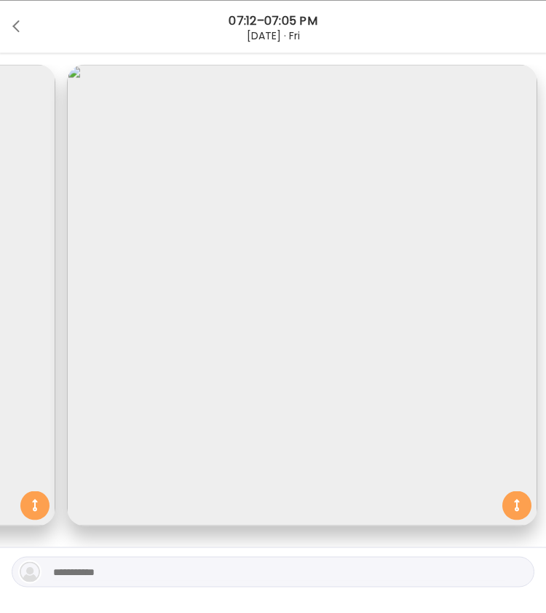
scroll to position [175, 0]
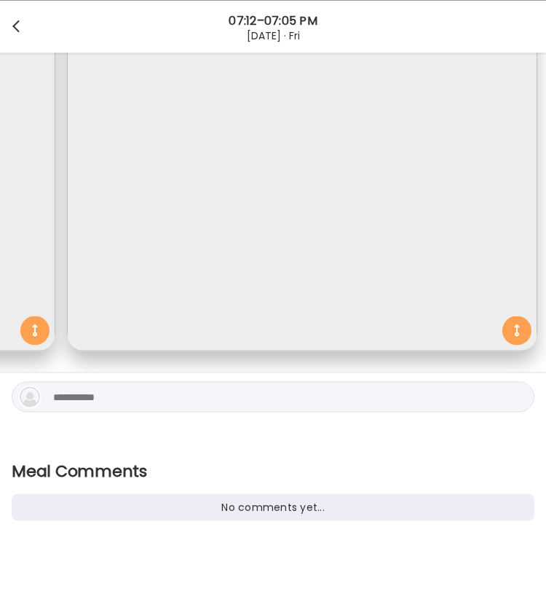
click at [15, 29] on div at bounding box center [17, 26] width 29 height 29
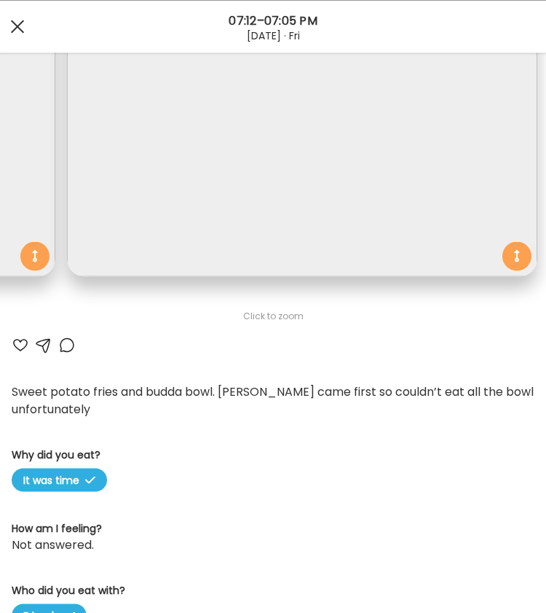
click at [16, 26] on span at bounding box center [17, 26] width 13 height 13
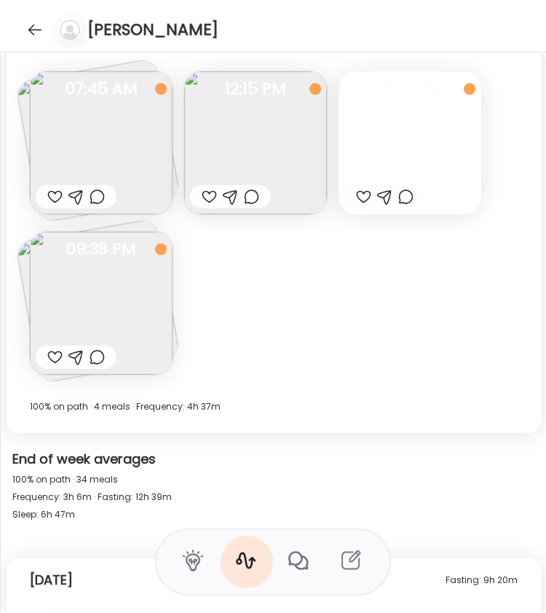
scroll to position [21080, 0]
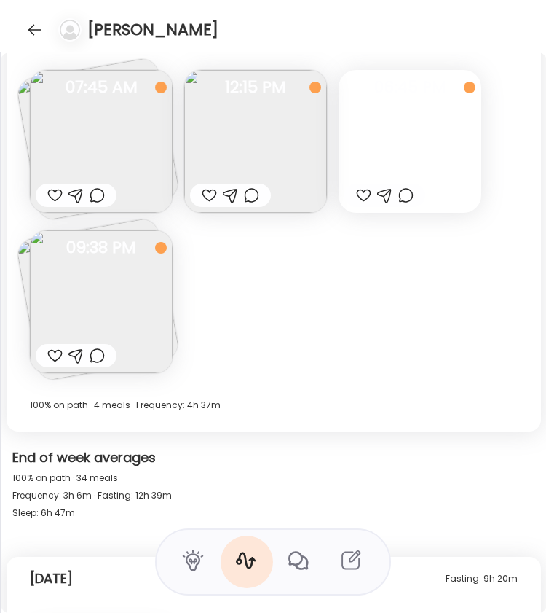
click at [264, 158] on img at bounding box center [255, 141] width 143 height 143
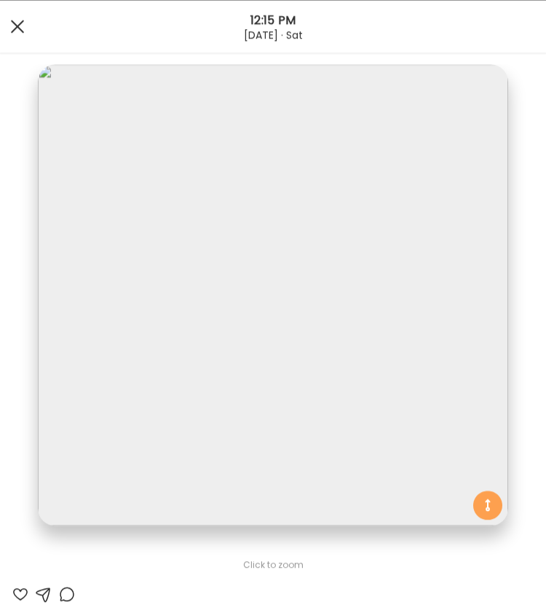
click at [17, 36] on div at bounding box center [17, 26] width 29 height 29
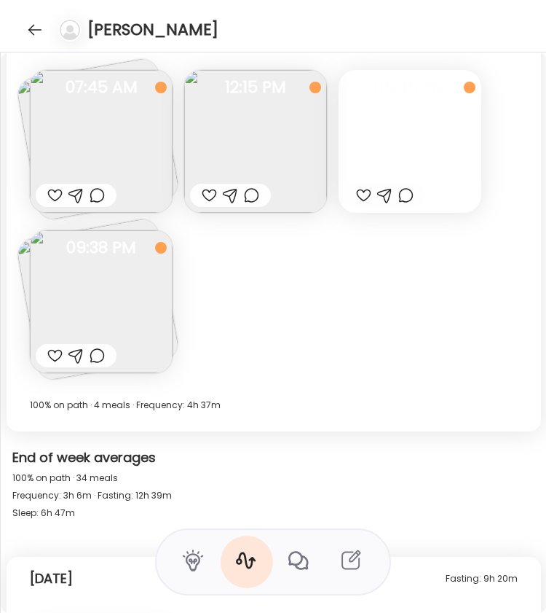
click at [421, 133] on div at bounding box center [410, 141] width 143 height 143
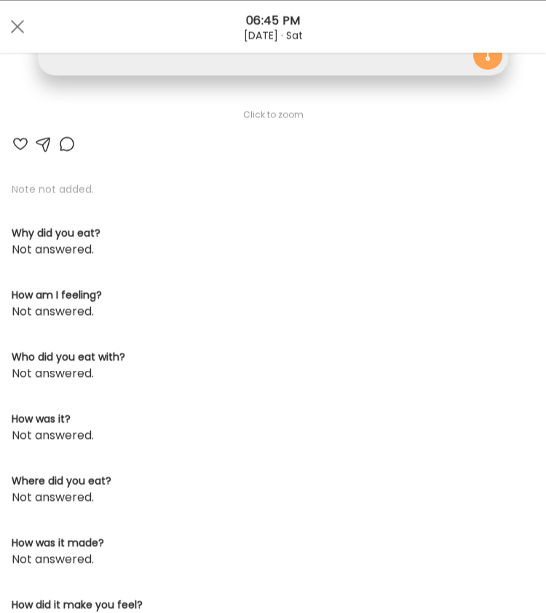
scroll to position [495, 0]
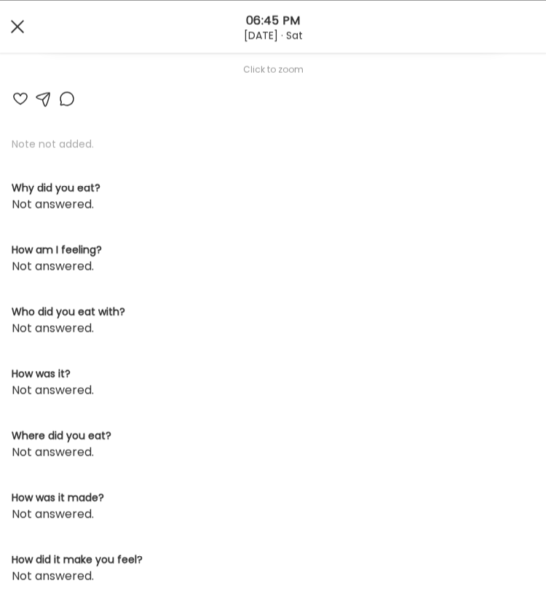
click at [19, 27] on span at bounding box center [17, 26] width 13 height 13
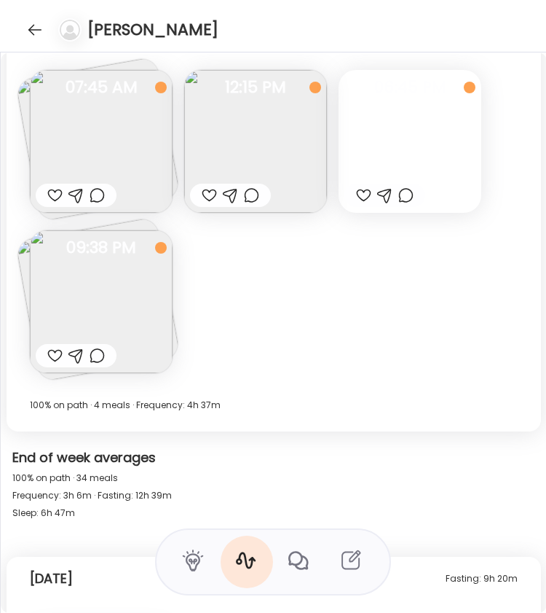
click at [119, 311] on img at bounding box center [101, 301] width 143 height 143
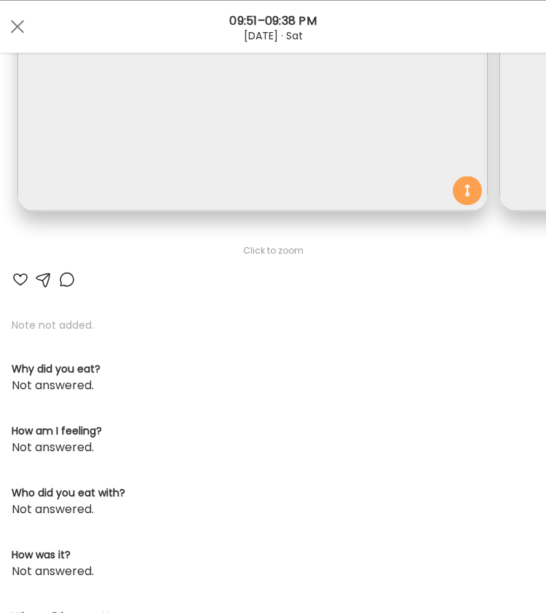
scroll to position [71, 0]
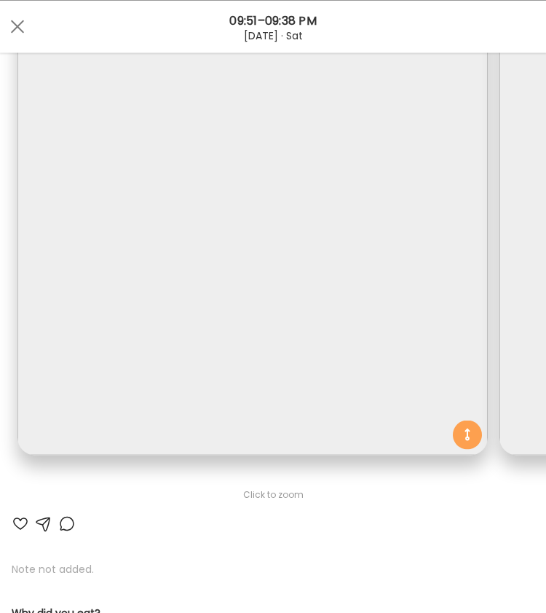
click at [200, 291] on img at bounding box center [252, 223] width 470 height 461
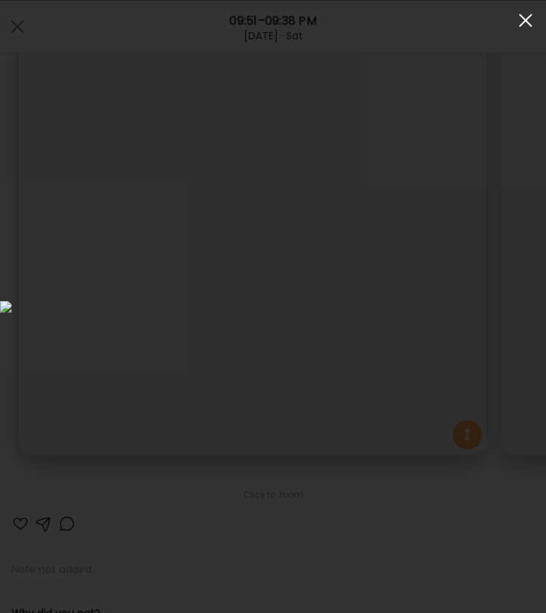
click at [519, 22] on div at bounding box center [525, 20] width 29 height 29
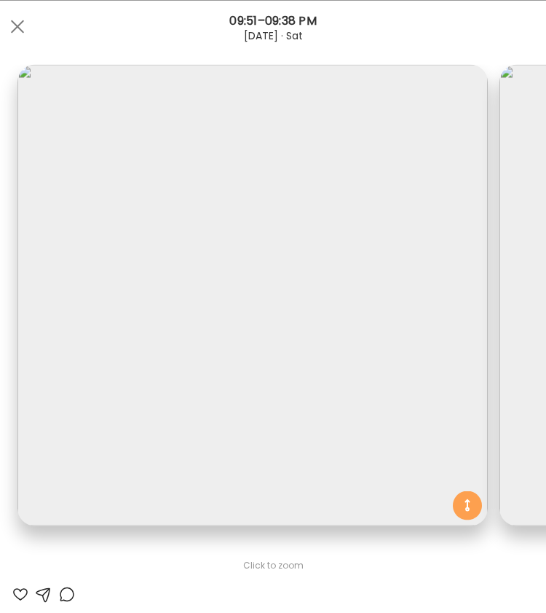
scroll to position [1, 0]
click at [20, 24] on span at bounding box center [17, 26] width 13 height 13
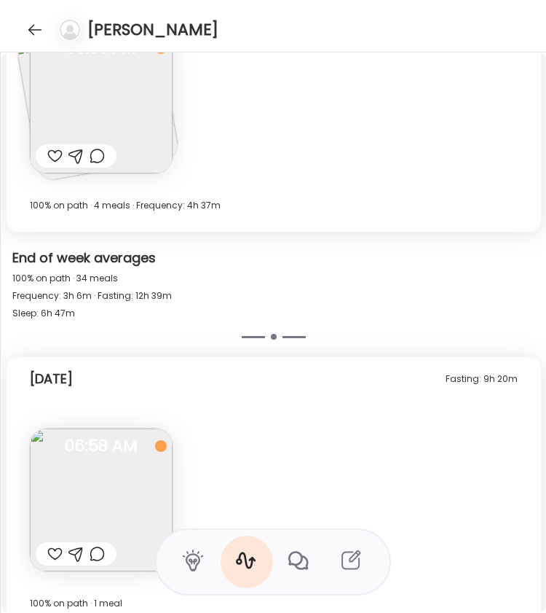
scroll to position [21401, 0]
